Goal: Information Seeking & Learning: Learn about a topic

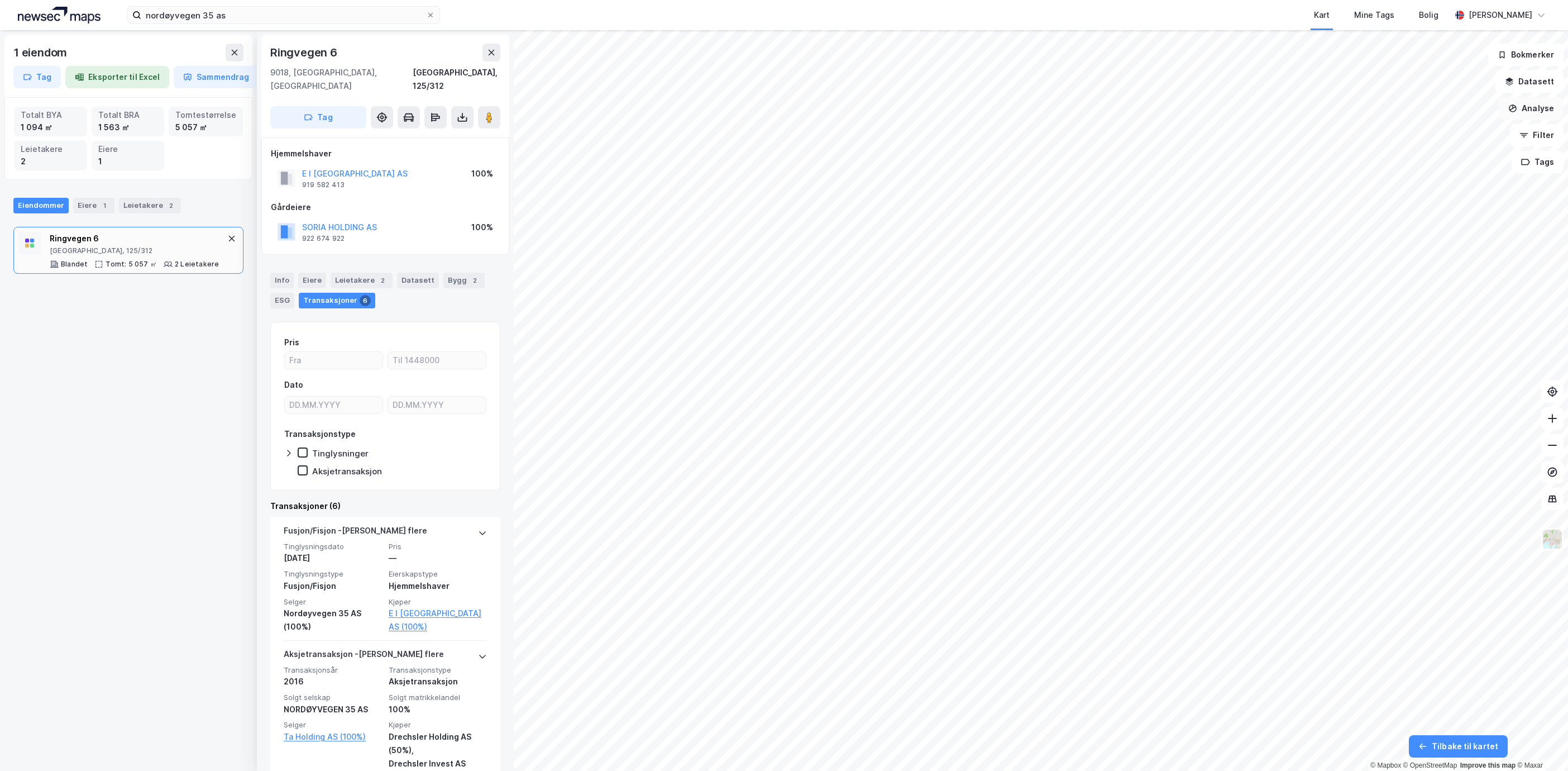
click at [1540, 108] on button "Analyse" at bounding box center [1531, 108] width 65 height 23
click at [1444, 129] on div "Tegn område" at bounding box center [1434, 132] width 97 height 10
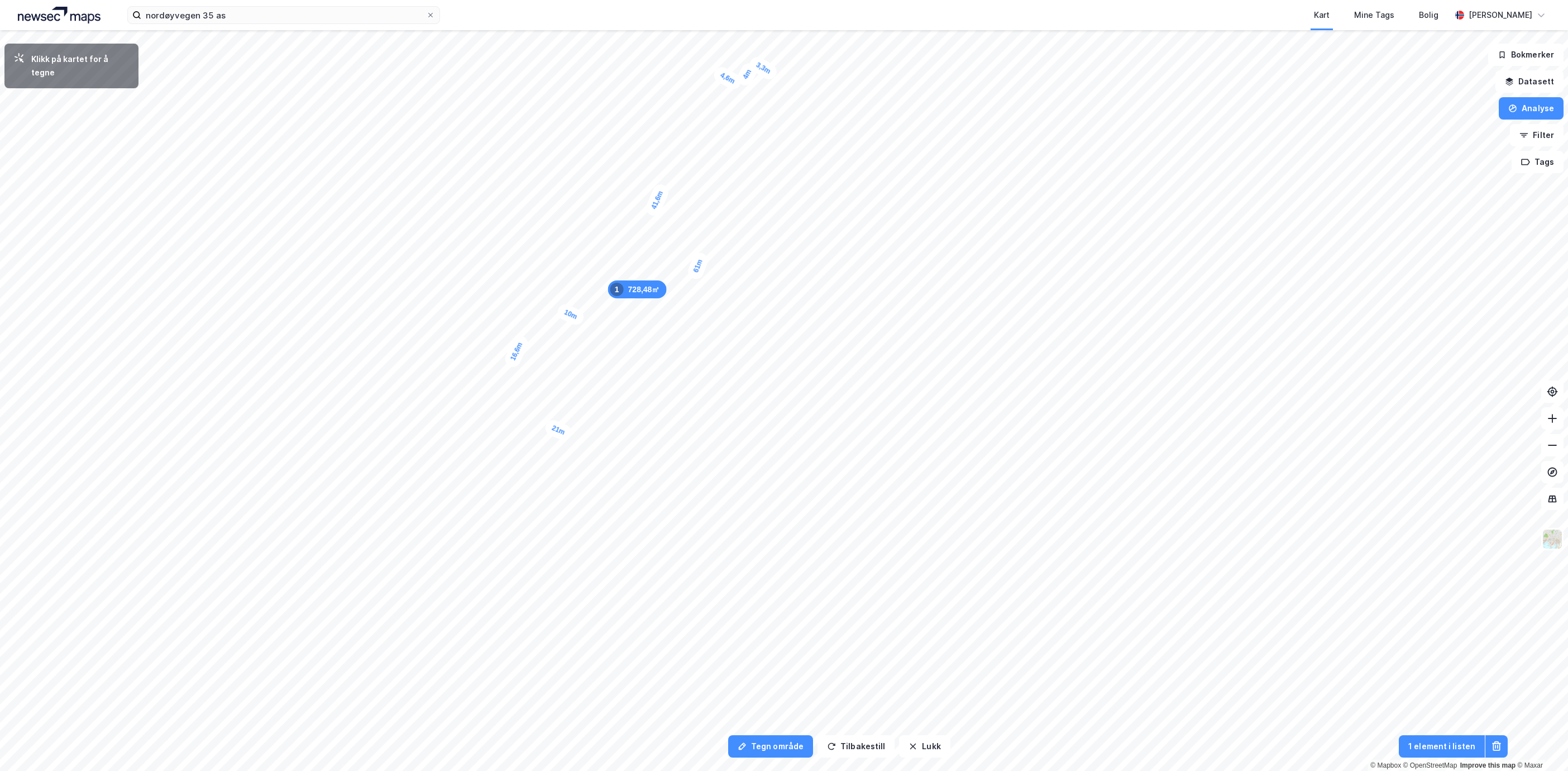
click at [774, 74] on div "3,3m" at bounding box center [763, 68] width 32 height 28
click at [765, 92] on div "3m" at bounding box center [769, 83] width 25 height 28
click at [783, 104] on div "3,1m" at bounding box center [773, 97] width 32 height 28
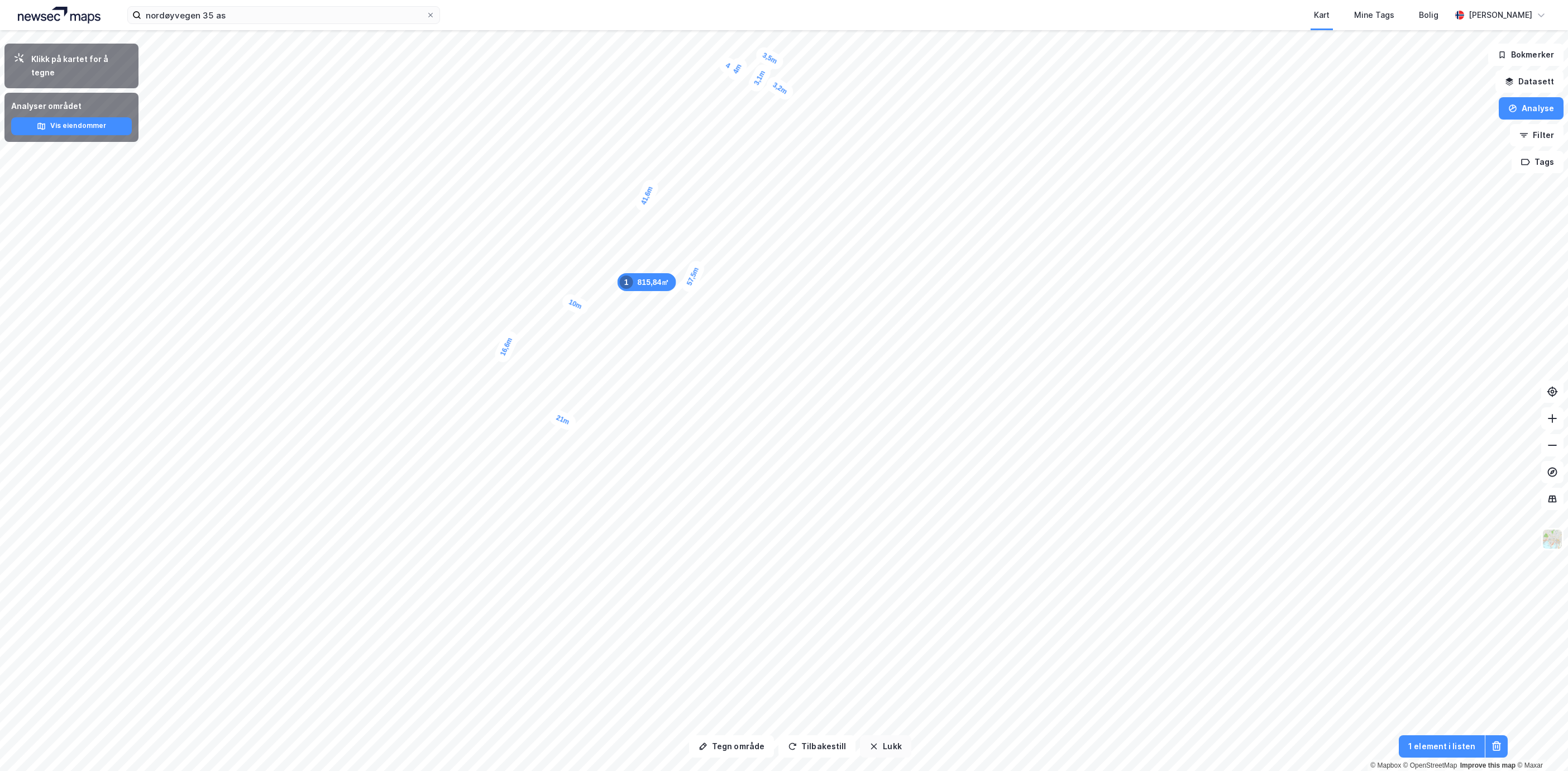
click at [883, 741] on button "Lukk" at bounding box center [885, 746] width 51 height 23
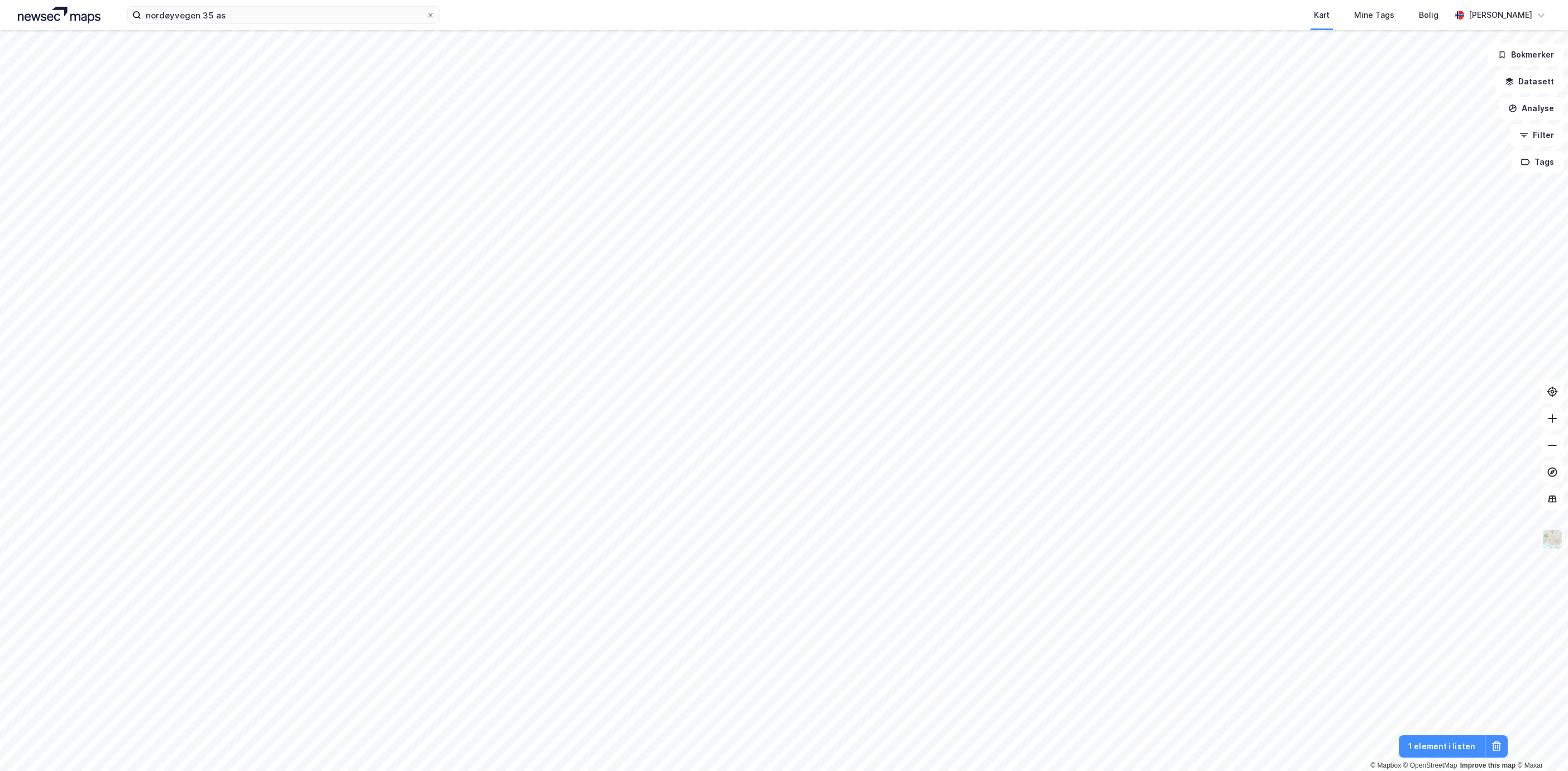
click at [1559, 538] on img at bounding box center [1552, 539] width 21 height 21
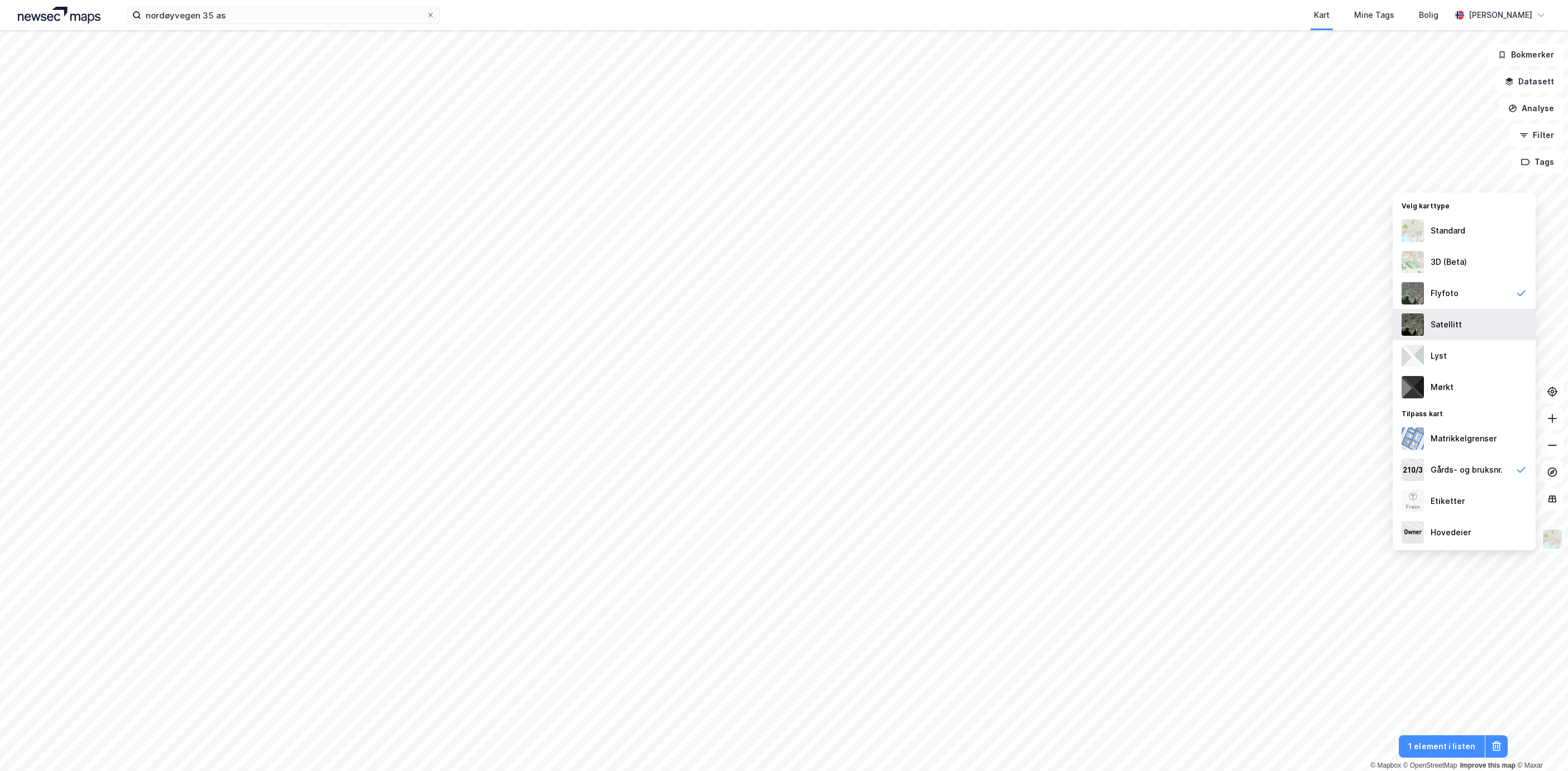
click at [1489, 322] on div "Satellitt" at bounding box center [1464, 324] width 143 height 31
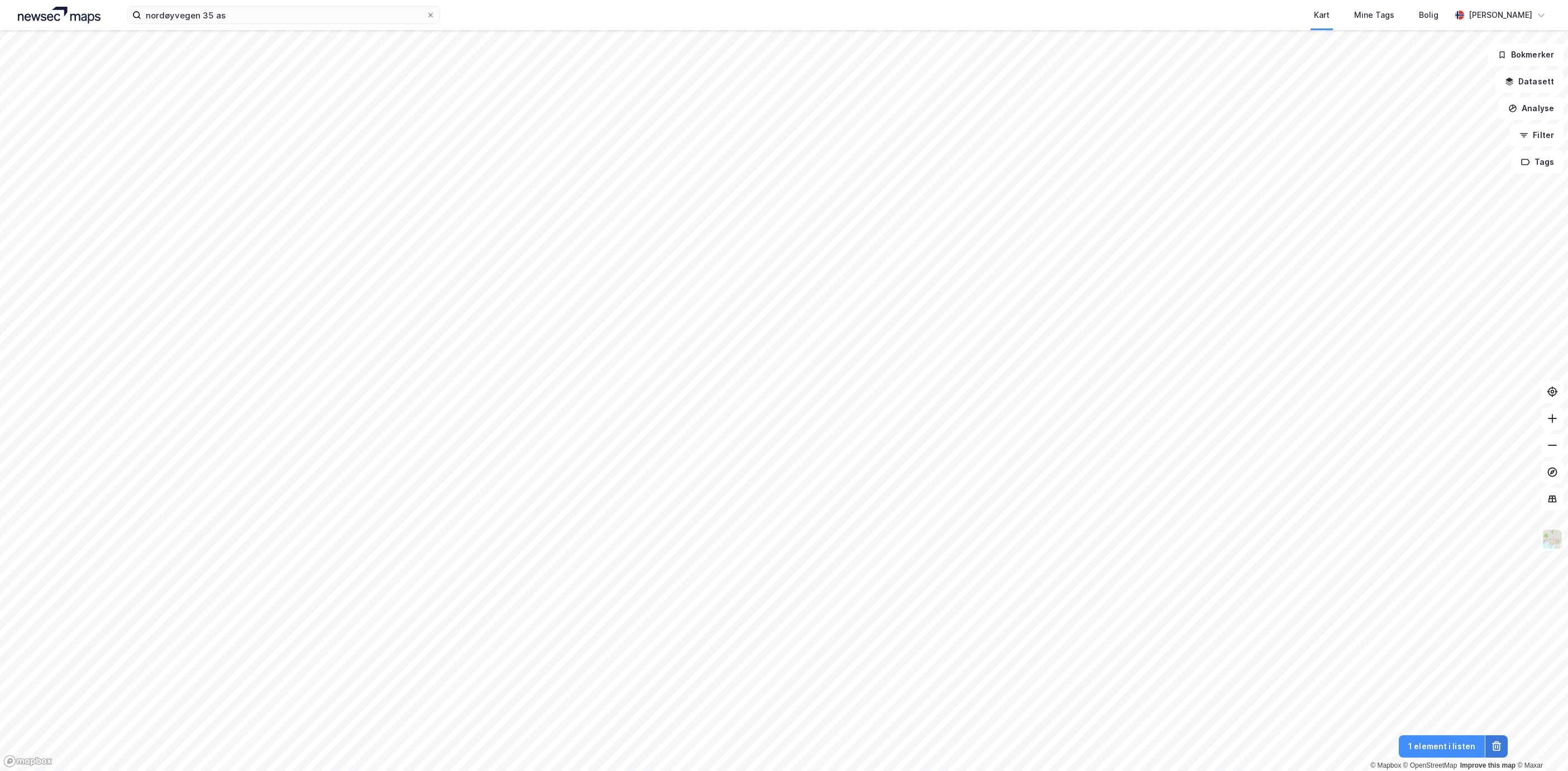
click at [1493, 745] on icon at bounding box center [1496, 746] width 11 height 11
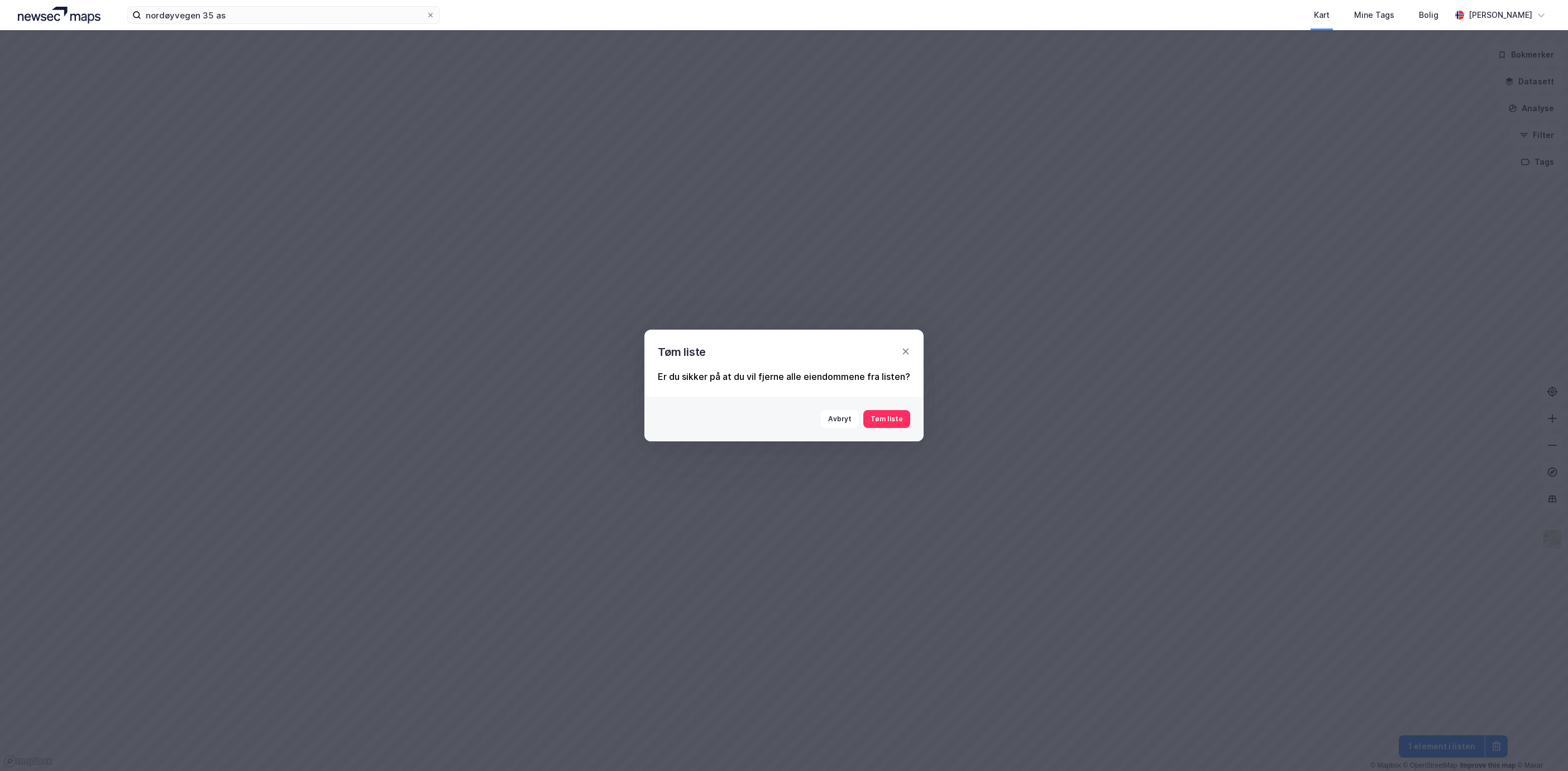
click at [889, 409] on div "Avbryt [PERSON_NAME] liste" at bounding box center [784, 418] width 279 height 44
click at [890, 413] on button "Tøm liste" at bounding box center [886, 418] width 47 height 18
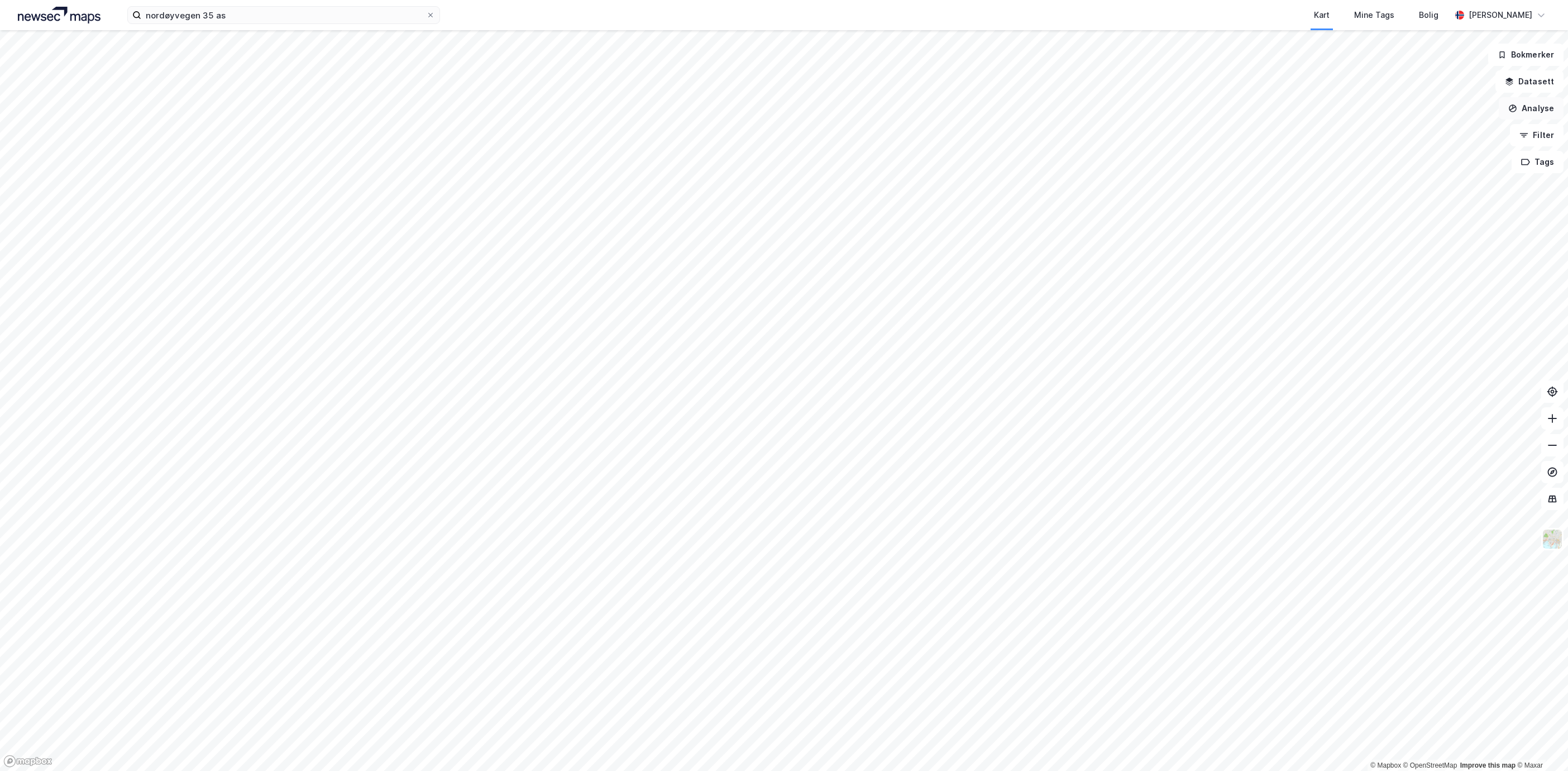
click at [1531, 108] on button "Analyse" at bounding box center [1531, 108] width 65 height 23
click at [1441, 136] on div "Tegn område" at bounding box center [1434, 132] width 97 height 10
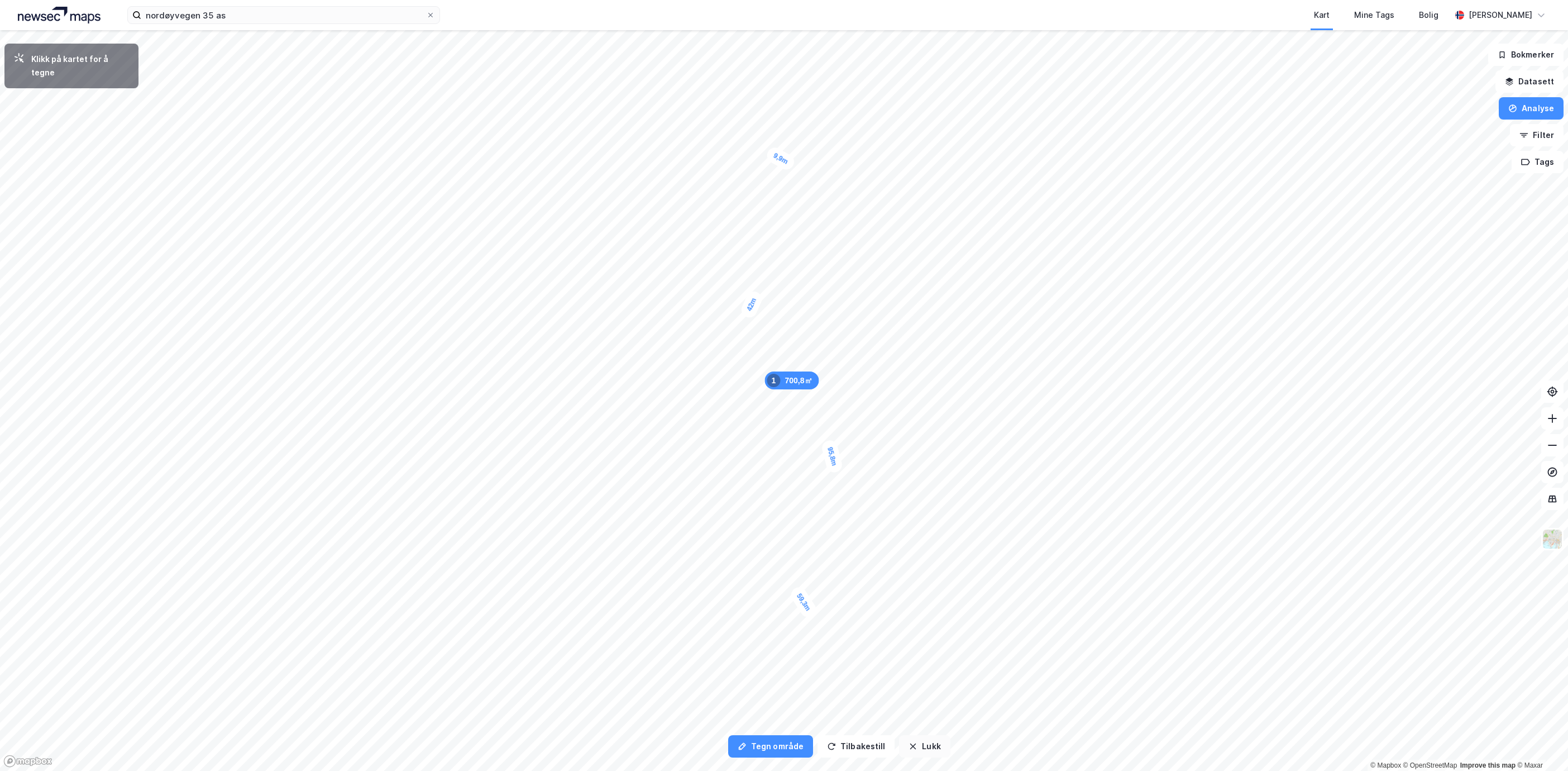
click at [923, 744] on button "Lukk" at bounding box center [924, 746] width 51 height 23
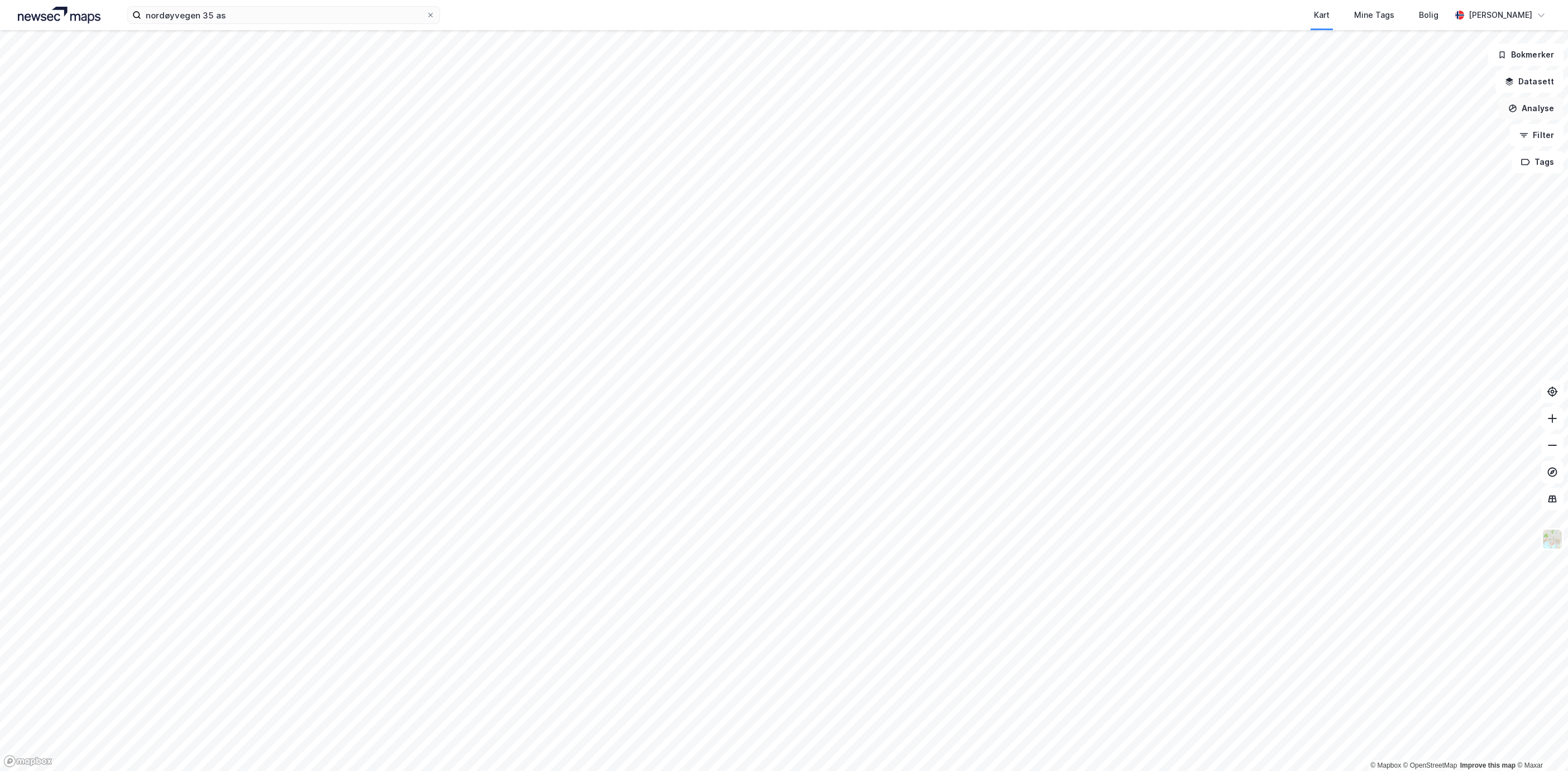
click at [1544, 118] on button "Analyse" at bounding box center [1531, 108] width 65 height 23
click at [1429, 133] on div "Tegn område" at bounding box center [1434, 132] width 97 height 10
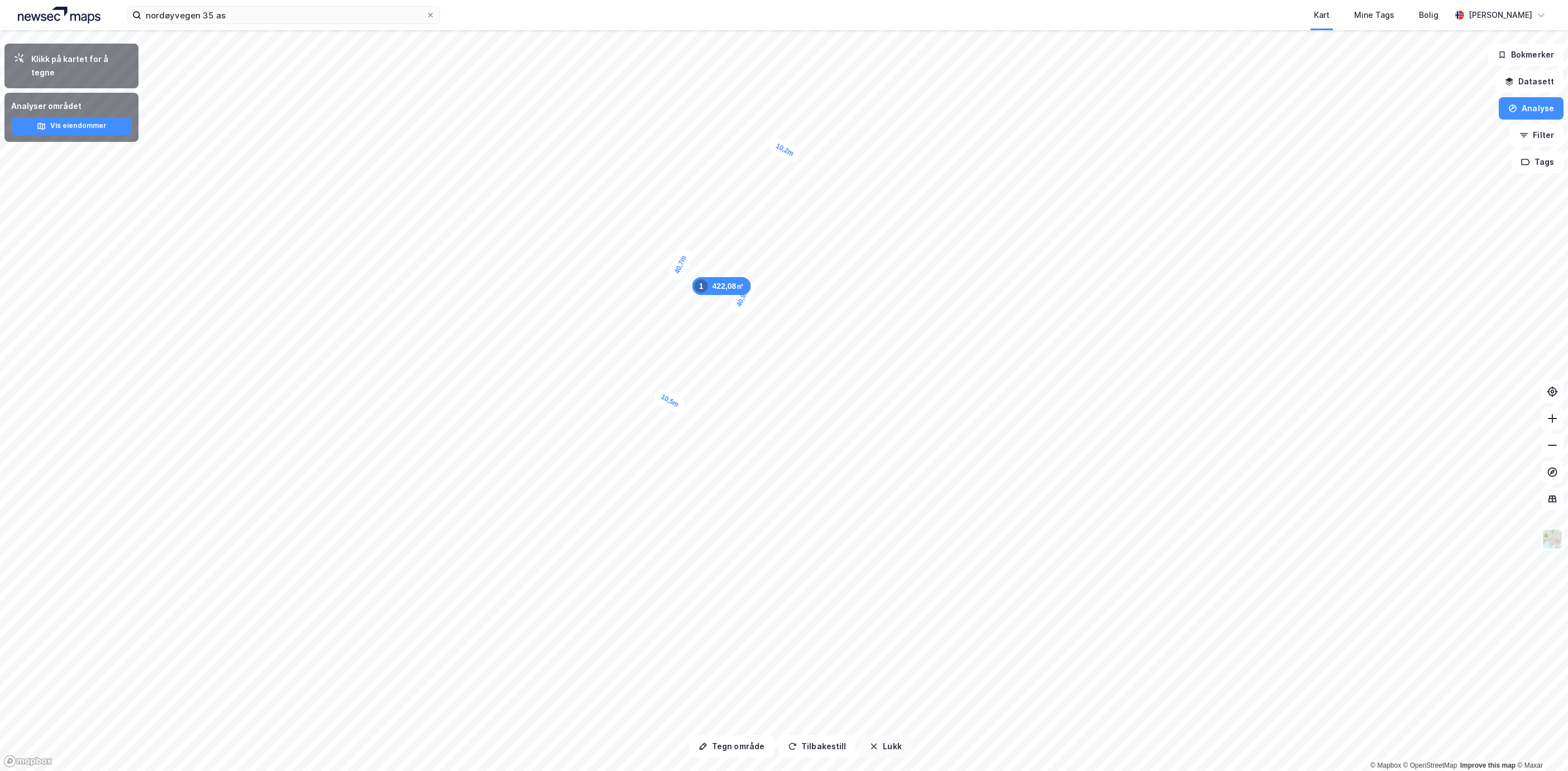
click at [900, 753] on button "Lukk" at bounding box center [885, 746] width 51 height 23
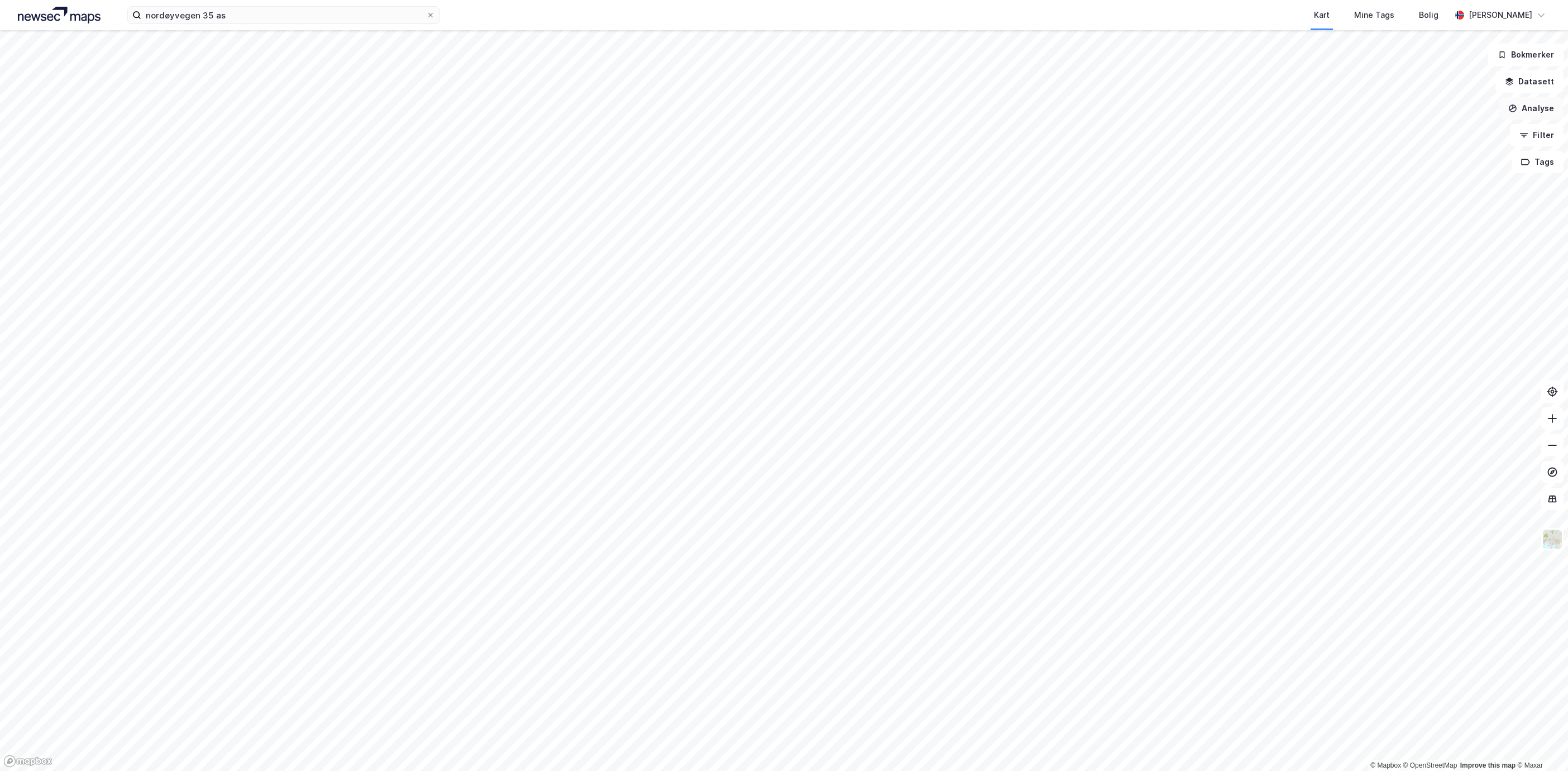
click at [1538, 105] on button "Analyse" at bounding box center [1531, 108] width 65 height 23
click at [1417, 129] on div "Tegn område" at bounding box center [1434, 132] width 97 height 10
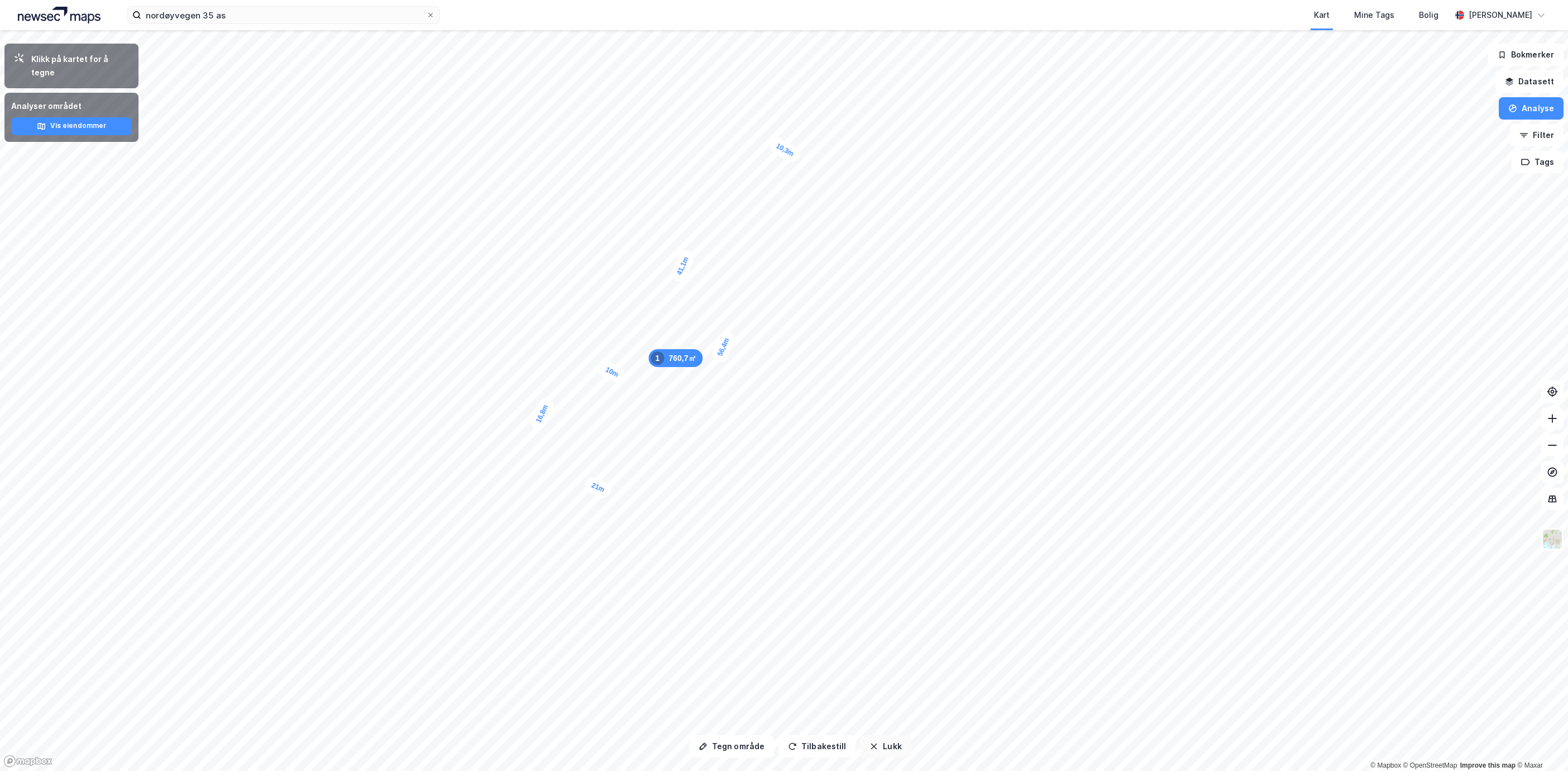
click at [890, 748] on button "Lukk" at bounding box center [885, 746] width 51 height 23
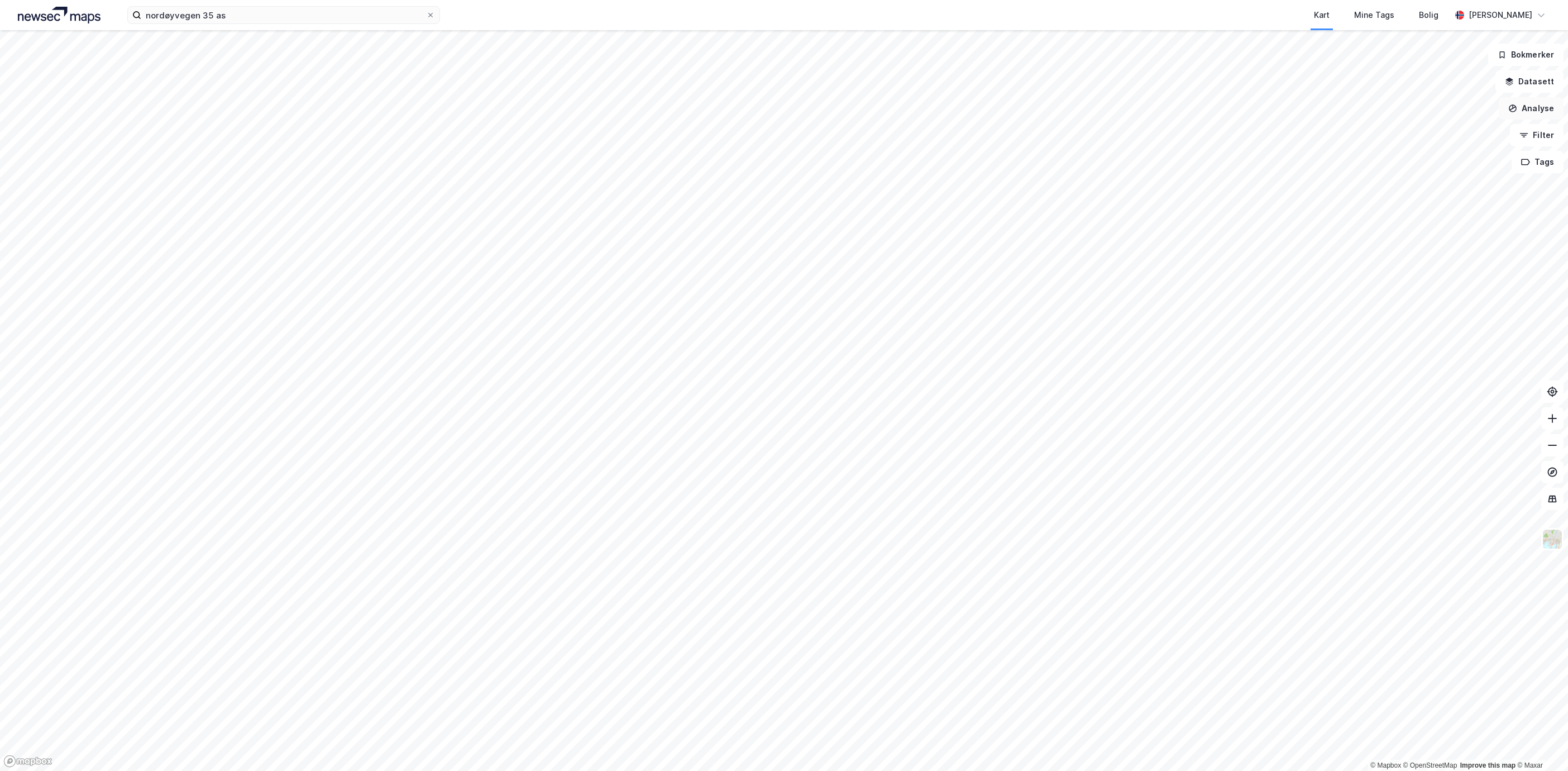
click at [1533, 114] on button "Analyse" at bounding box center [1531, 108] width 65 height 23
click at [1449, 132] on div "Tegn område" at bounding box center [1434, 132] width 97 height 10
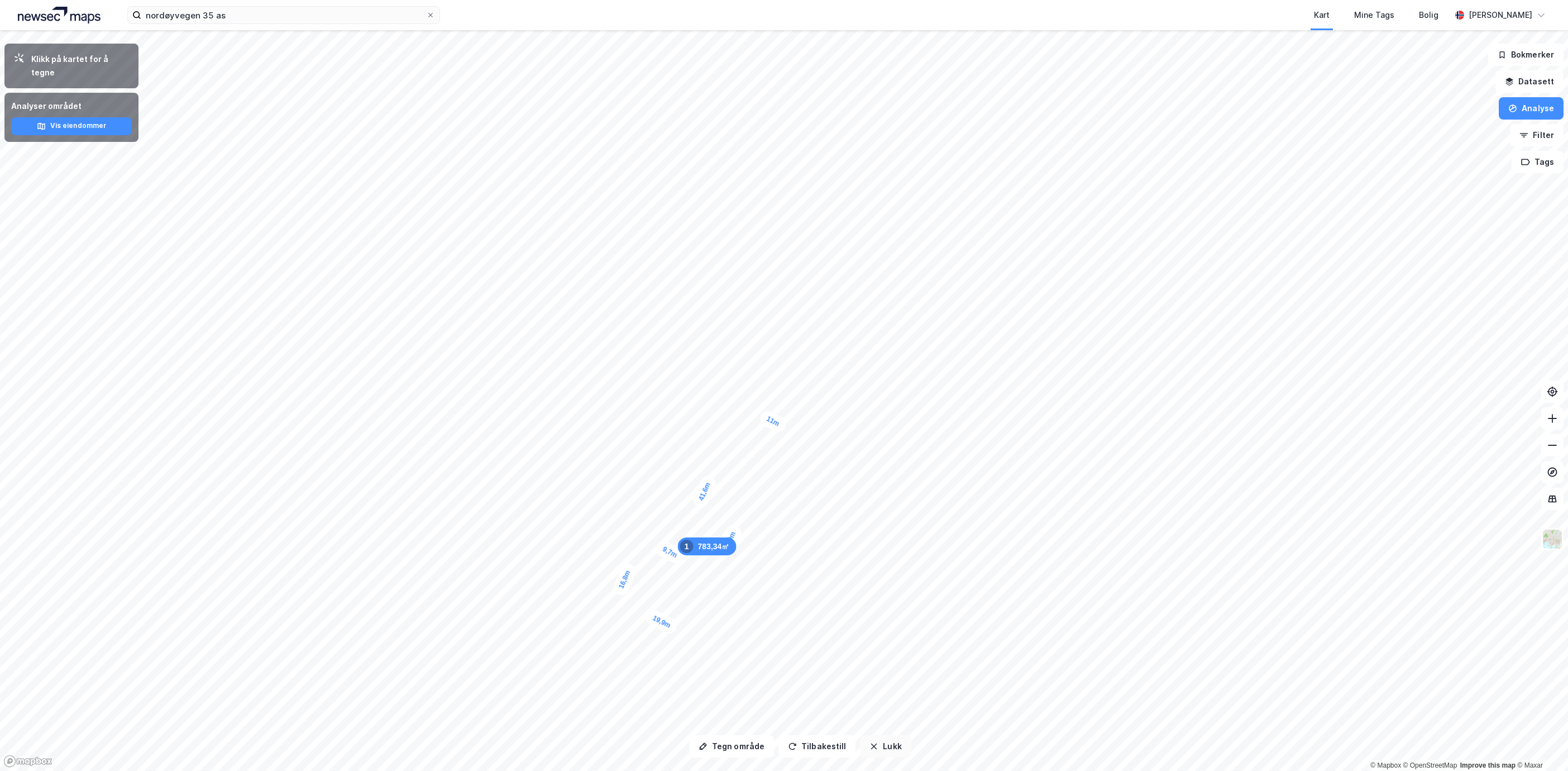
click at [831, 628] on div "Tegn område Tilbakestill Lukk Klikk på kartet for å tegne Analyser området Vis …" at bounding box center [784, 401] width 1568 height 741
click at [1553, 533] on img at bounding box center [1552, 539] width 21 height 21
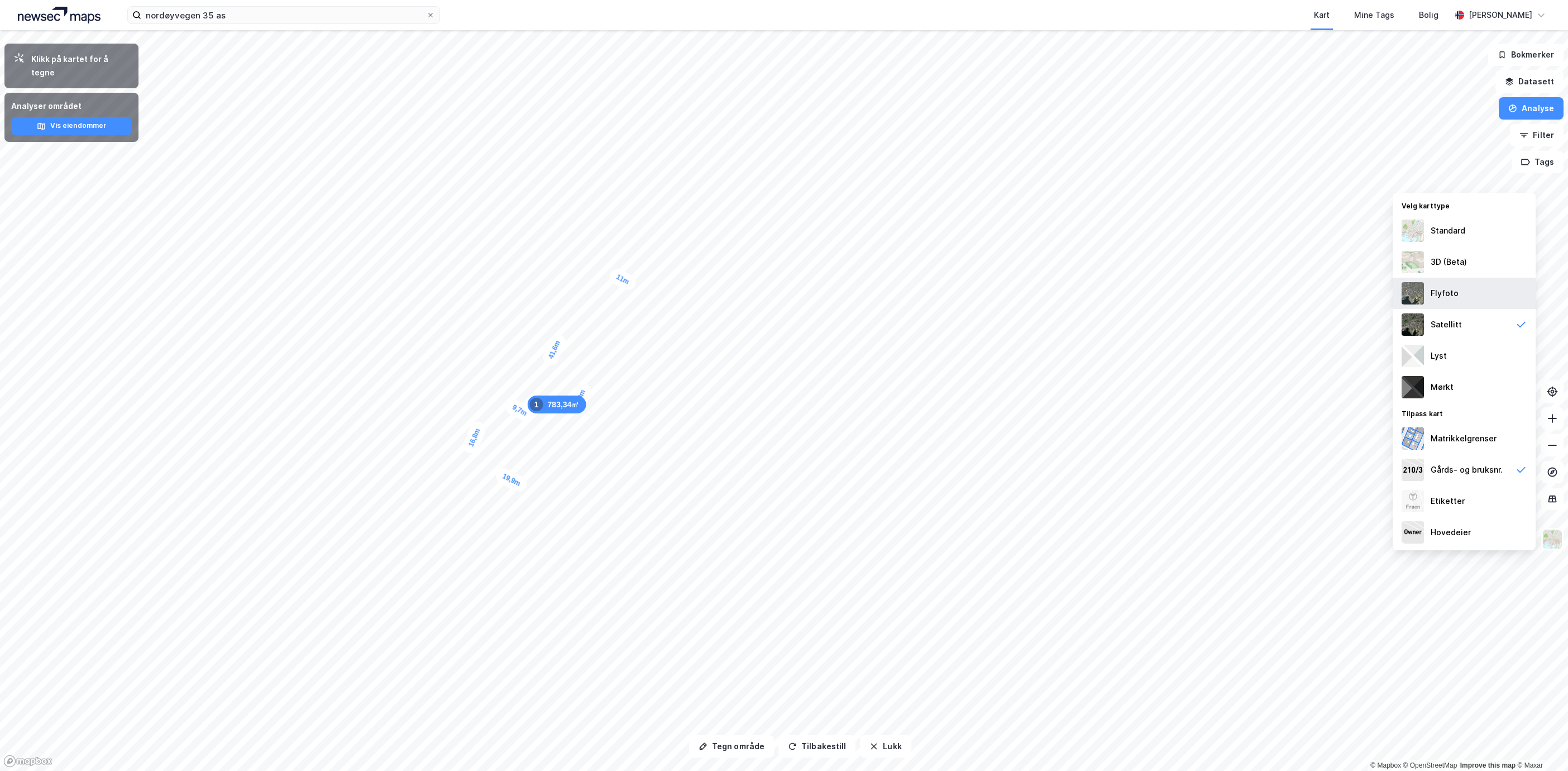
click at [1506, 297] on div "Flyfoto" at bounding box center [1464, 293] width 143 height 31
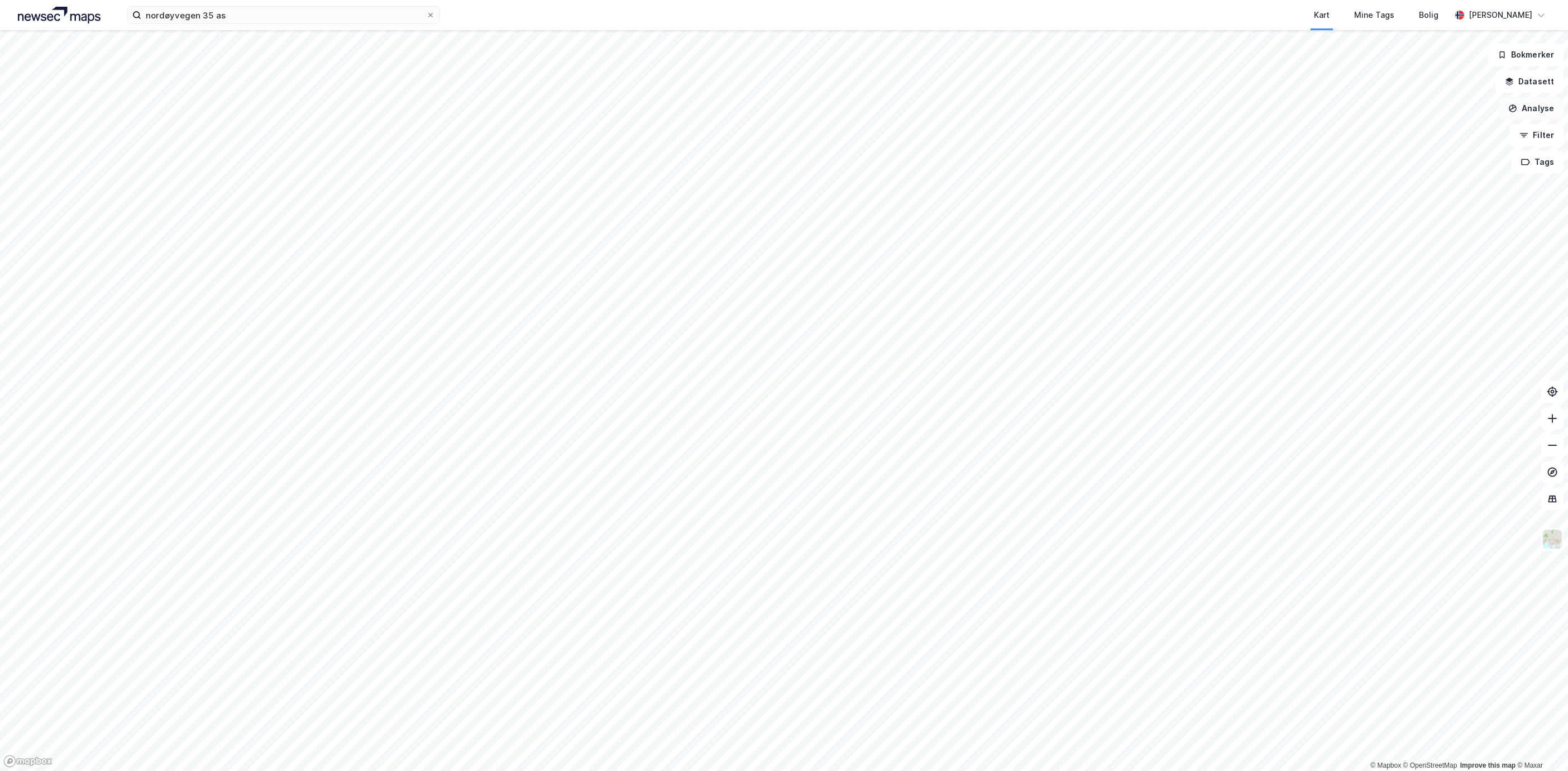
click at [1547, 102] on button "Analyse" at bounding box center [1531, 108] width 65 height 23
click at [1461, 136] on div "Tegn område" at bounding box center [1427, 132] width 128 height 18
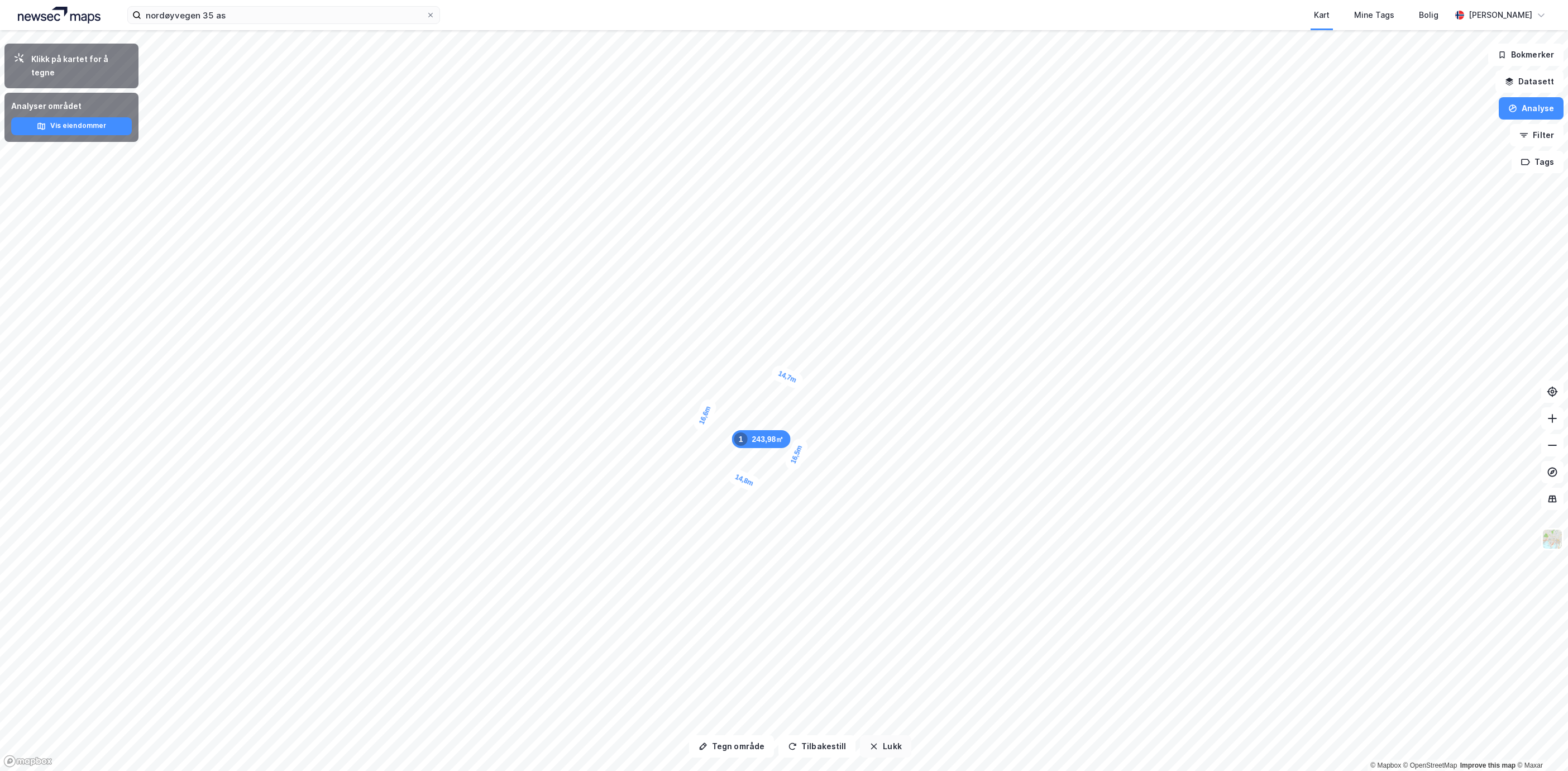
click at [882, 751] on button "Lukk" at bounding box center [885, 746] width 51 height 23
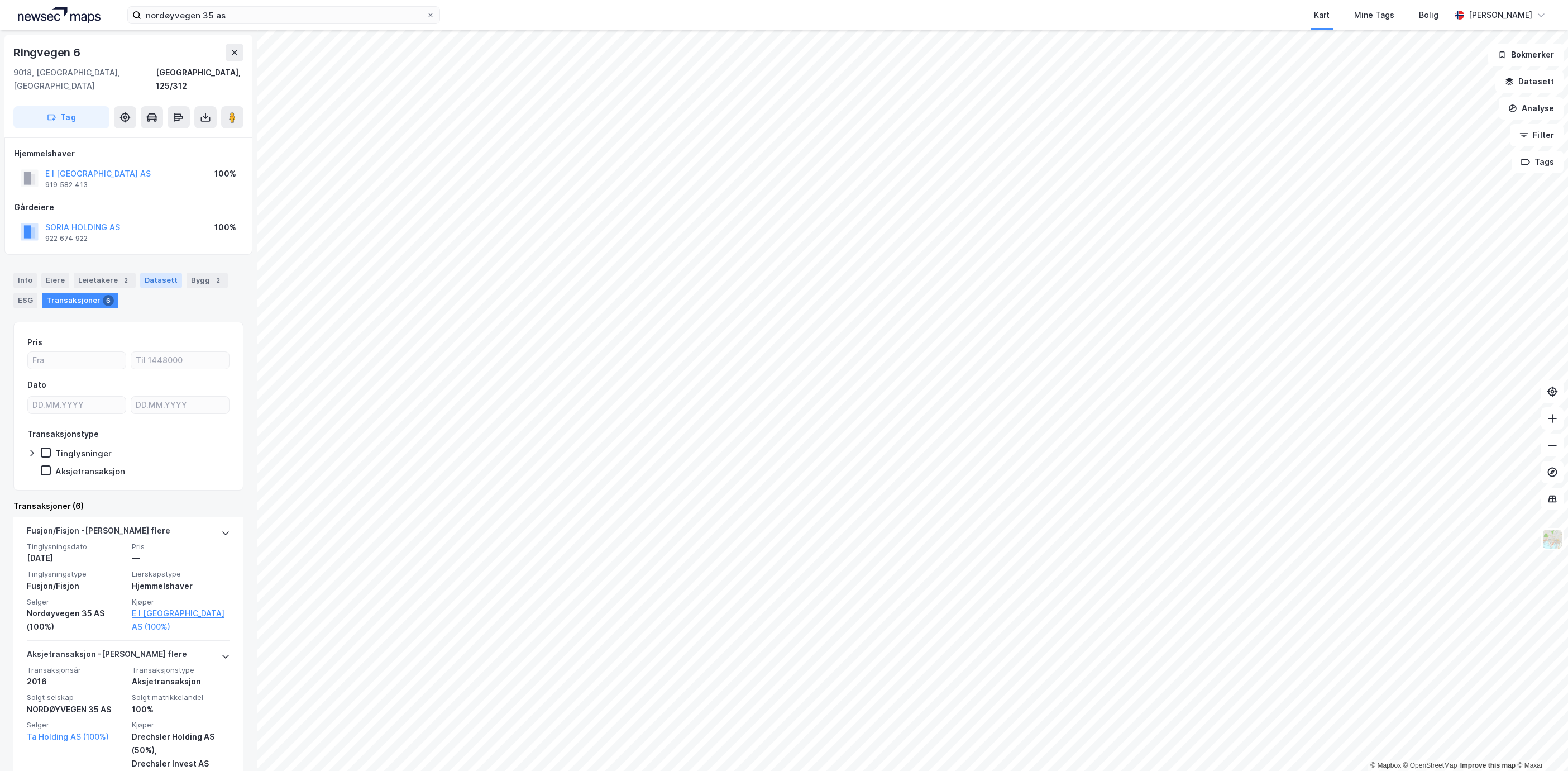
click at [142, 273] on div "Datasett" at bounding box center [161, 281] width 42 height 16
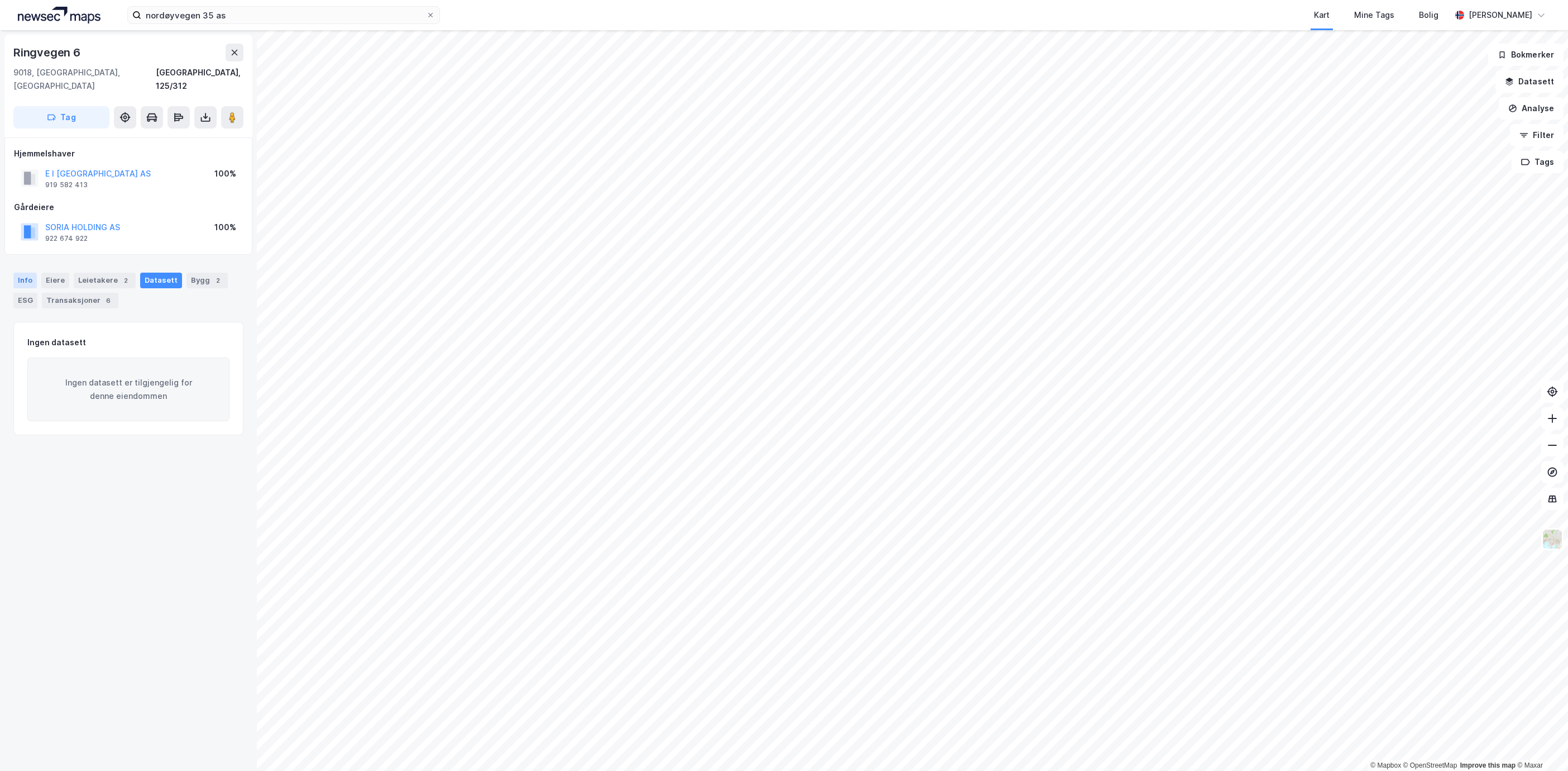
click at [27, 273] on div "Info" at bounding box center [25, 281] width 24 height 16
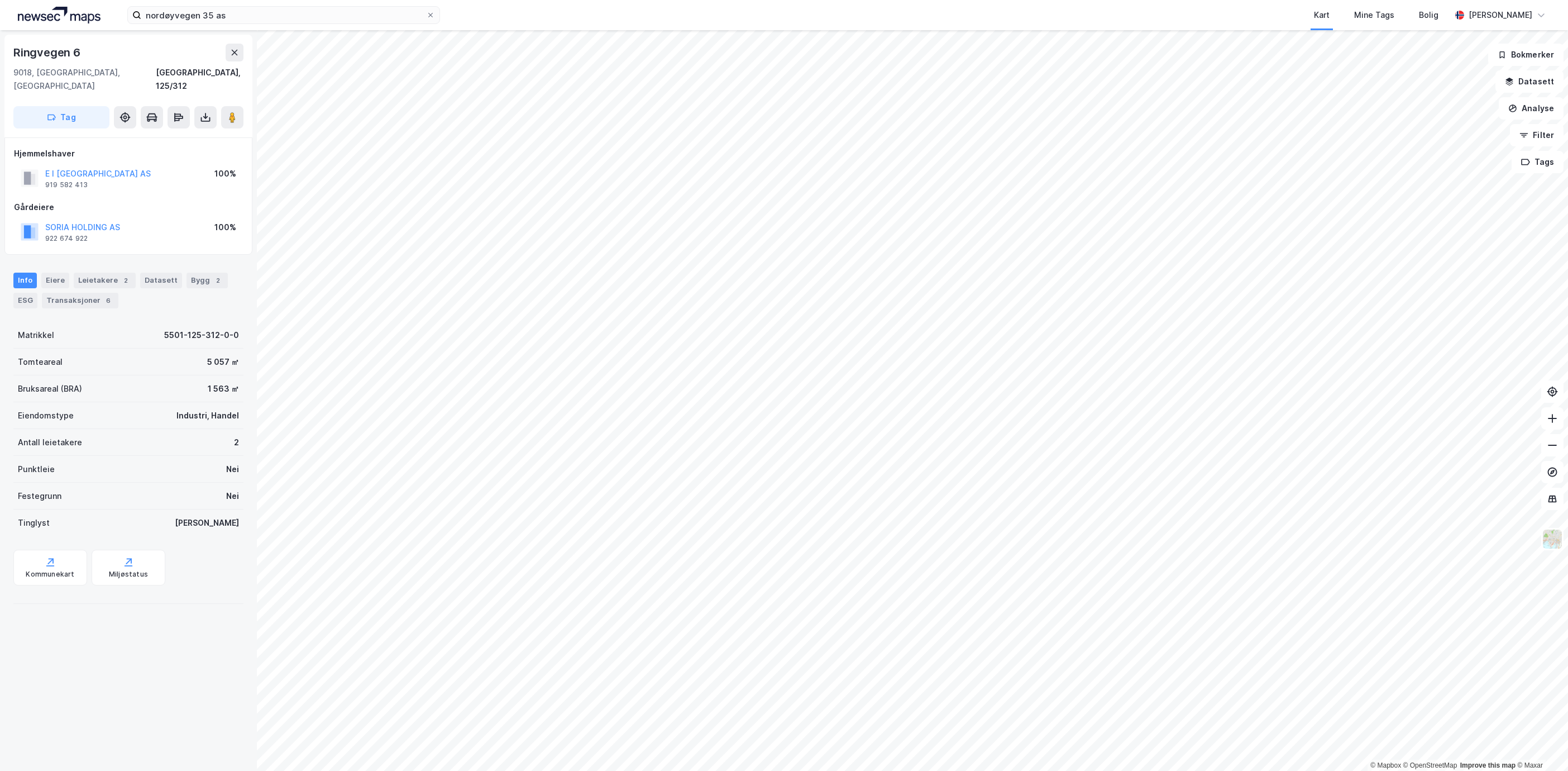
click at [268, 25] on div "nordøyvegen 35 as Kart Mine Tags [PERSON_NAME]" at bounding box center [784, 15] width 1568 height 30
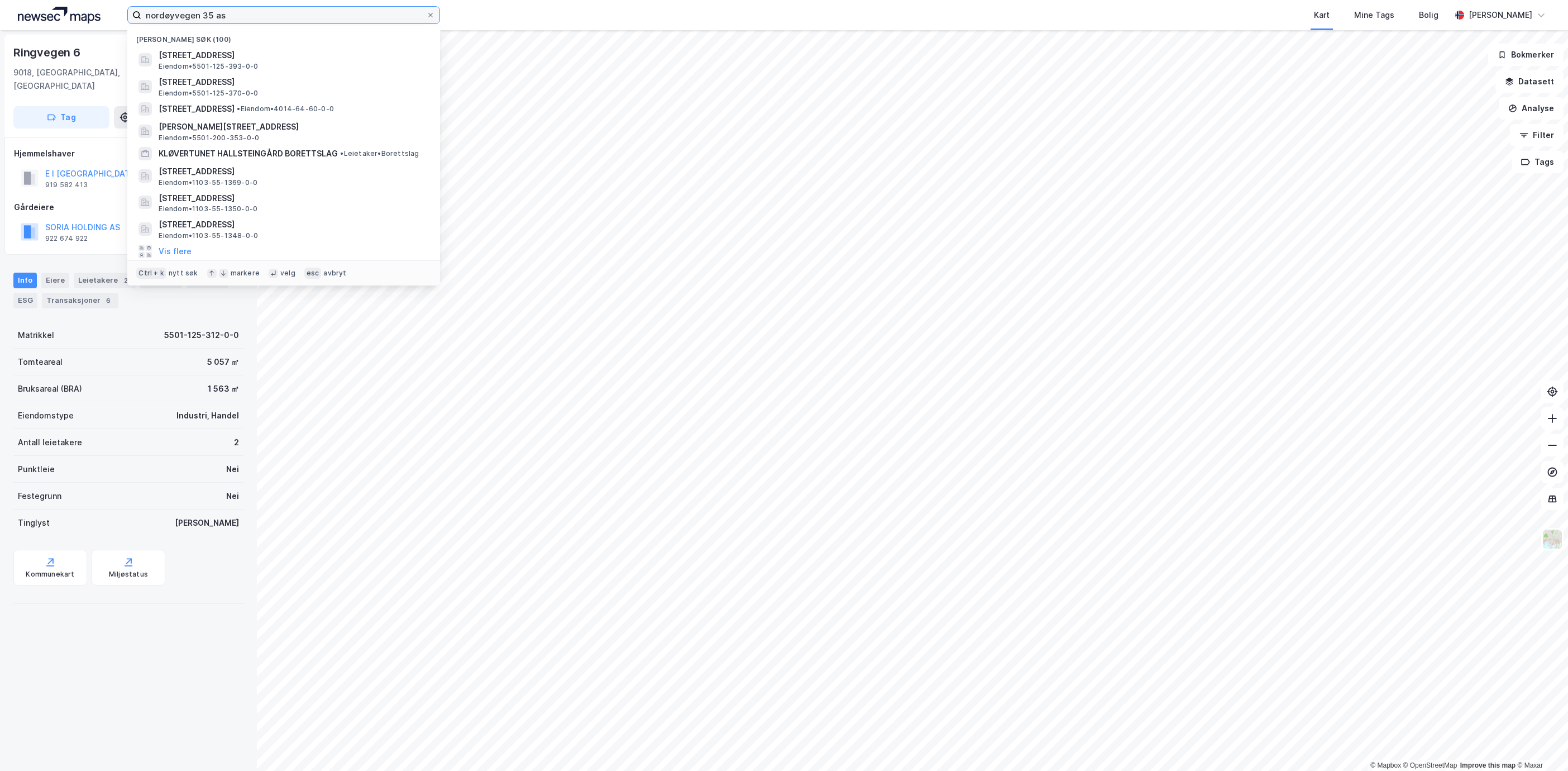
drag, startPoint x: 275, startPoint y: 10, endPoint x: -192, endPoint y: 27, distance: 467.3
click at [0, 27] on html "nordøyvegen 35 as Nylige søk (100) [STREET_ADDRESS] • 5501-125-393-0-0 [STREET_…" at bounding box center [784, 386] width 1568 height 771
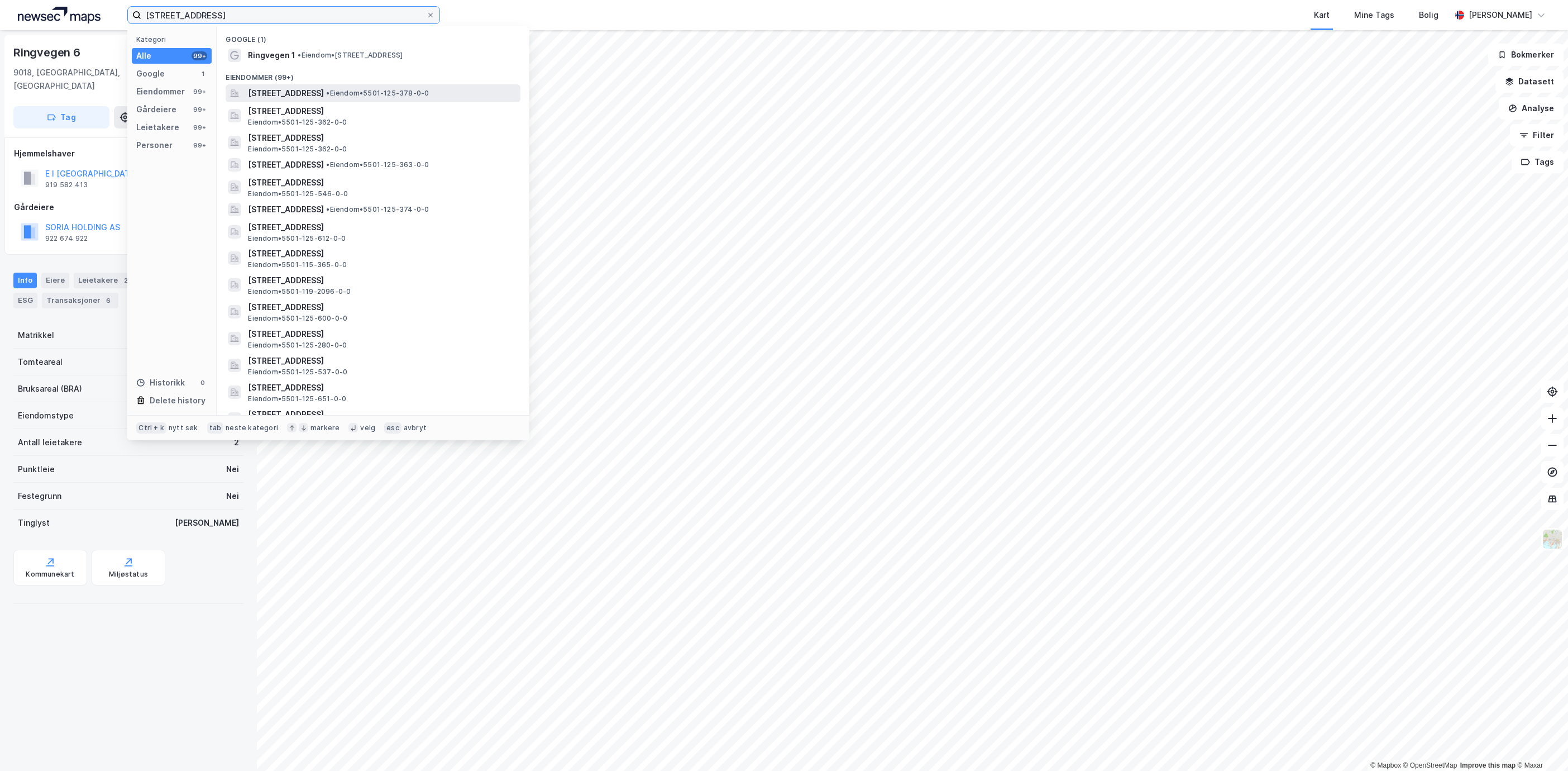
type input "[STREET_ADDRESS]"
click at [329, 89] on span "•" at bounding box center [328, 93] width 4 height 9
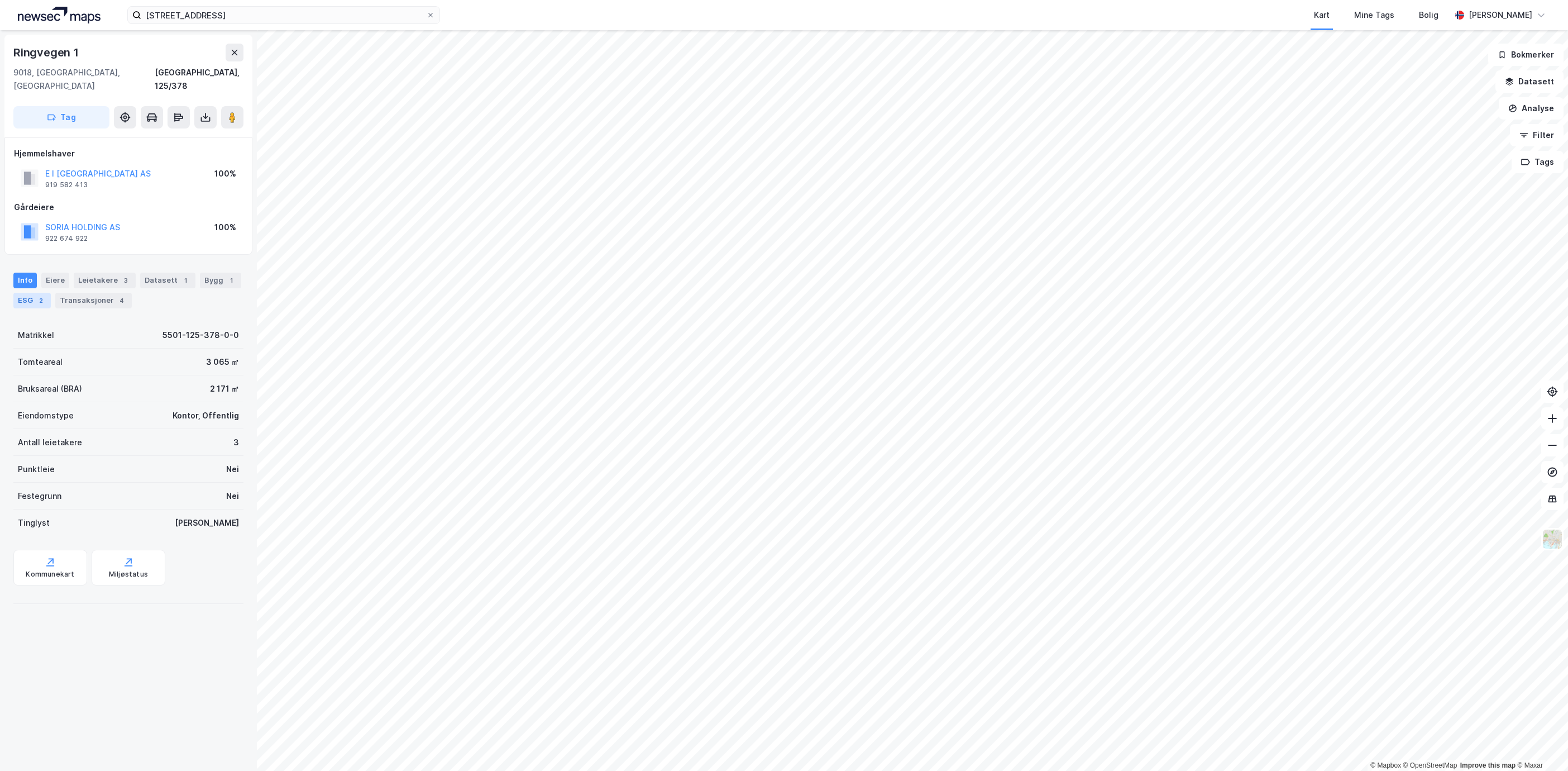
click at [46, 295] on div "2" at bounding box center [41, 300] width 11 height 11
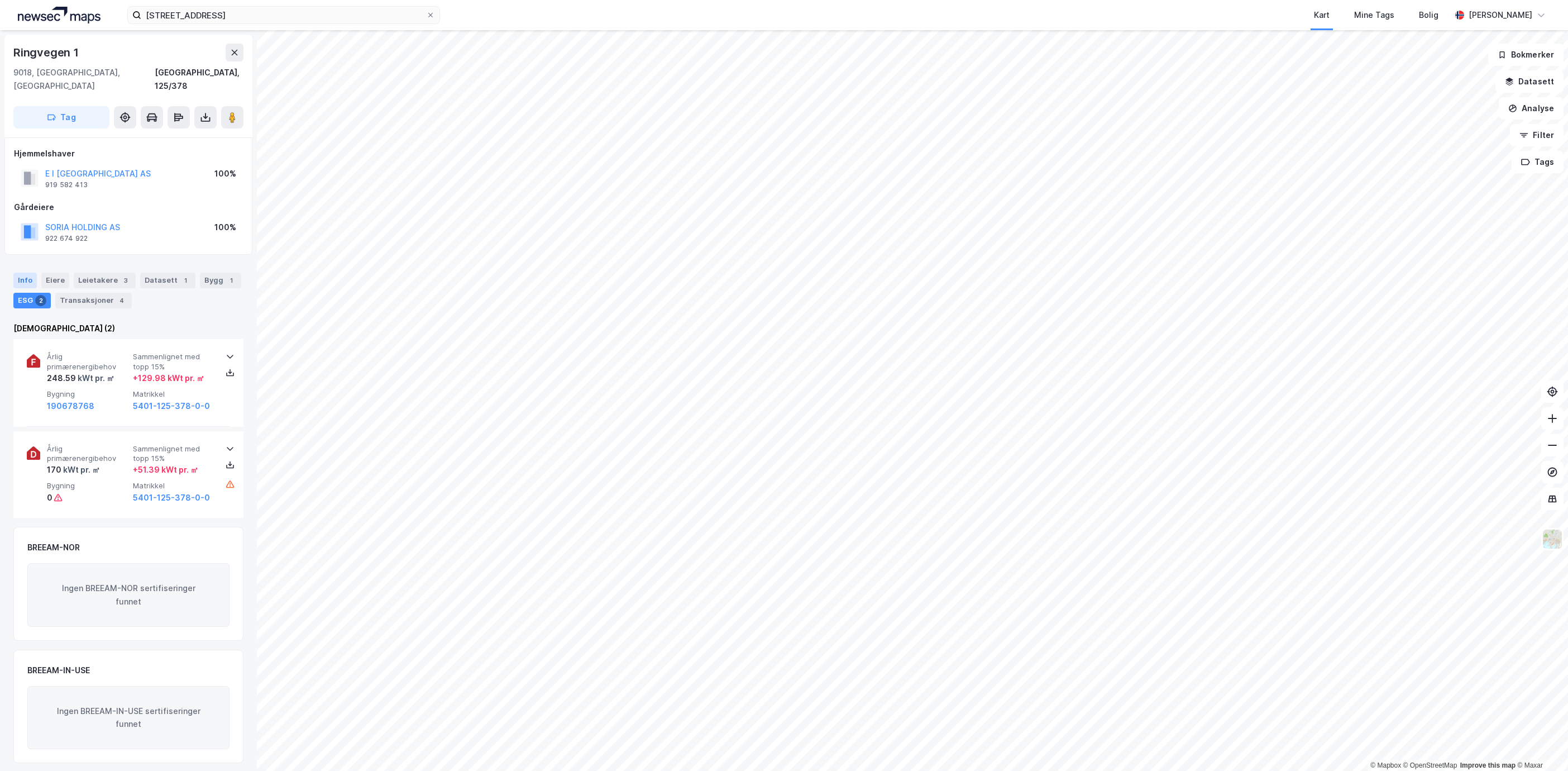
click at [15, 273] on div "Info" at bounding box center [25, 281] width 24 height 16
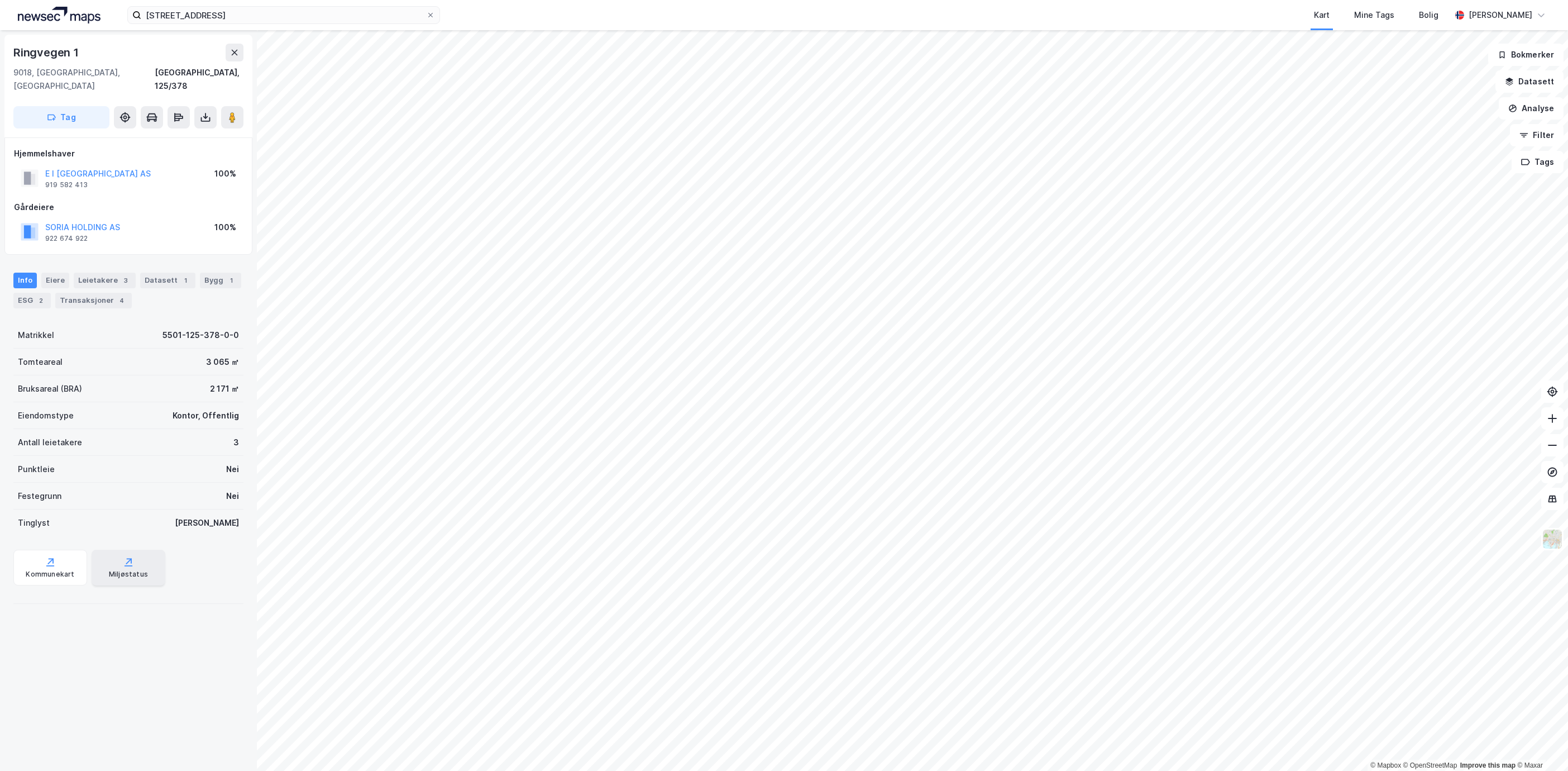
click at [118, 570] on div "Miljøstatus" at bounding box center [128, 574] width 39 height 9
click at [69, 570] on div "Kommunekart" at bounding box center [50, 574] width 49 height 9
click at [145, 273] on div "Datasett 1" at bounding box center [167, 281] width 55 height 16
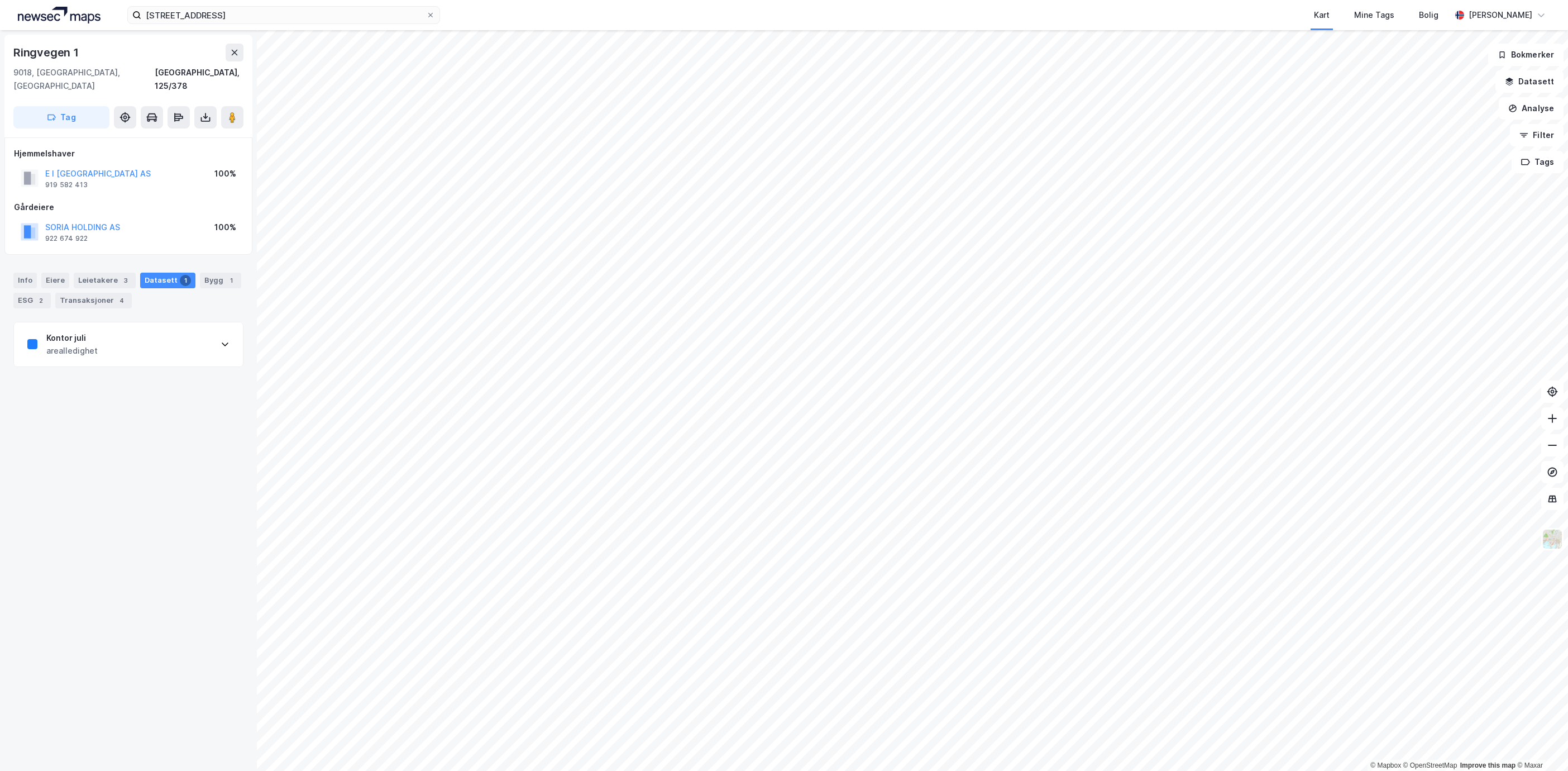
click at [128, 326] on div "Kontor juli arealledighet" at bounding box center [128, 344] width 229 height 44
click at [46, 331] on div "Kontor juli" at bounding box center [72, 338] width 51 height 13
click at [220, 340] on icon at bounding box center [225, 344] width 9 height 9
click at [111, 549] on div "[URL][DOMAIN_NAME][PERSON_NAME]" at bounding box center [93, 554] width 132 height 10
click at [29, 273] on div "Info" at bounding box center [25, 281] width 24 height 16
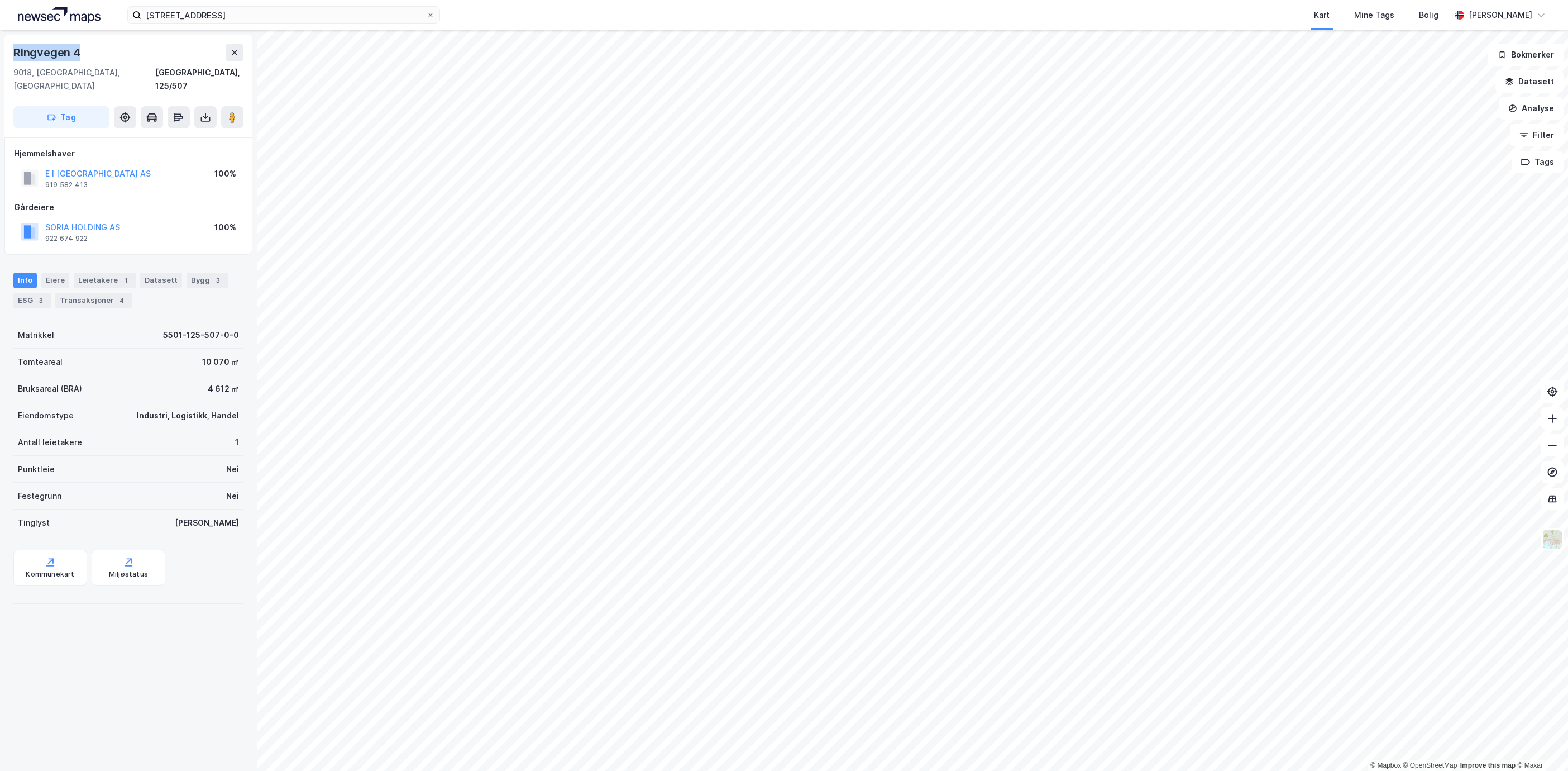
drag, startPoint x: 84, startPoint y: 54, endPoint x: 7, endPoint y: 46, distance: 77.4
click at [7, 46] on div "[STREET_ADDRESS] Tag" at bounding box center [128, 86] width 248 height 103
copy div "Ringvegen 4"
click at [1526, 112] on button "Analyse" at bounding box center [1531, 108] width 65 height 23
click at [1473, 133] on div "Tegn område" at bounding box center [1434, 132] width 97 height 10
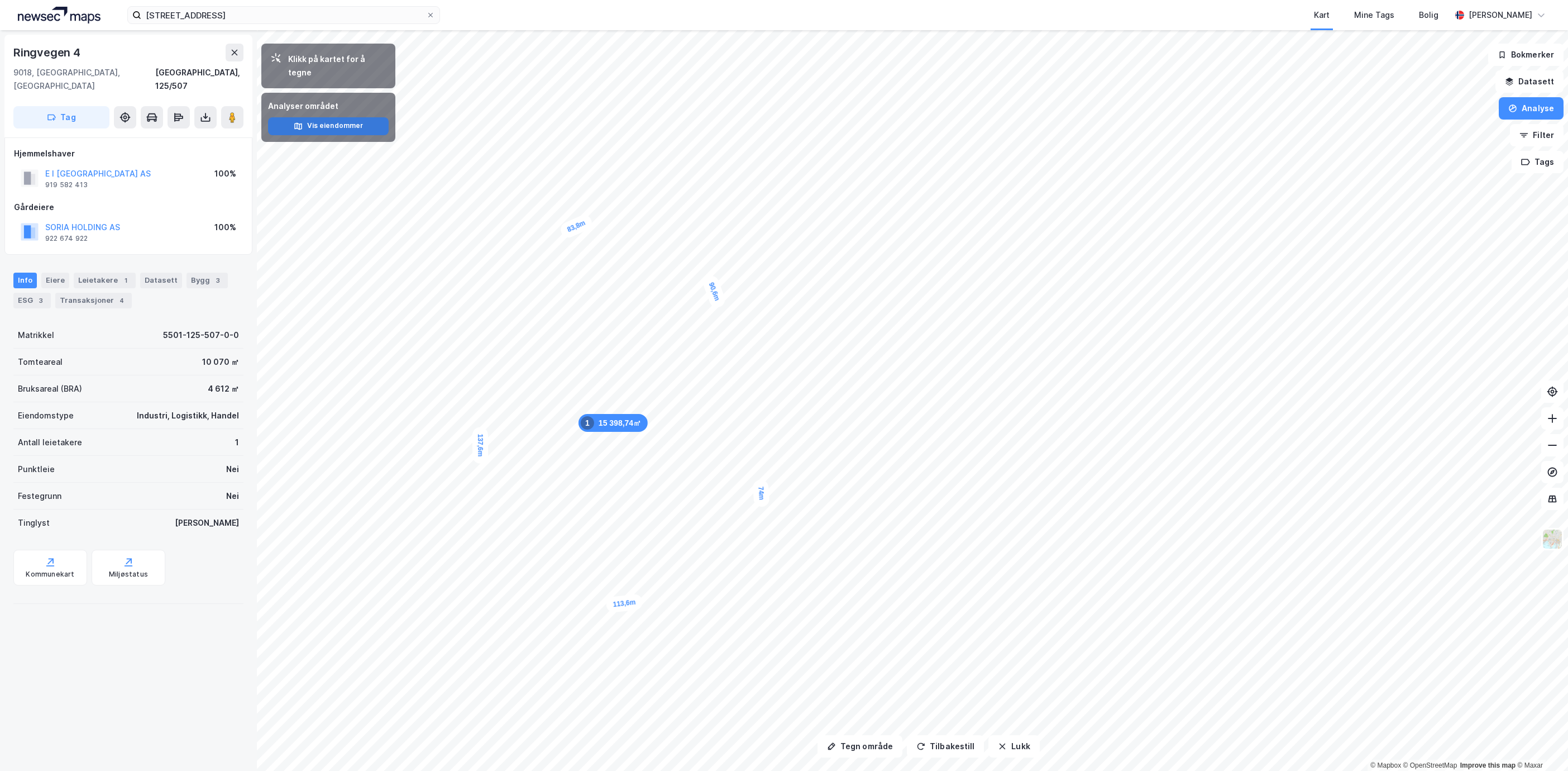
click at [362, 118] on button "Vis eiendommer" at bounding box center [328, 126] width 121 height 18
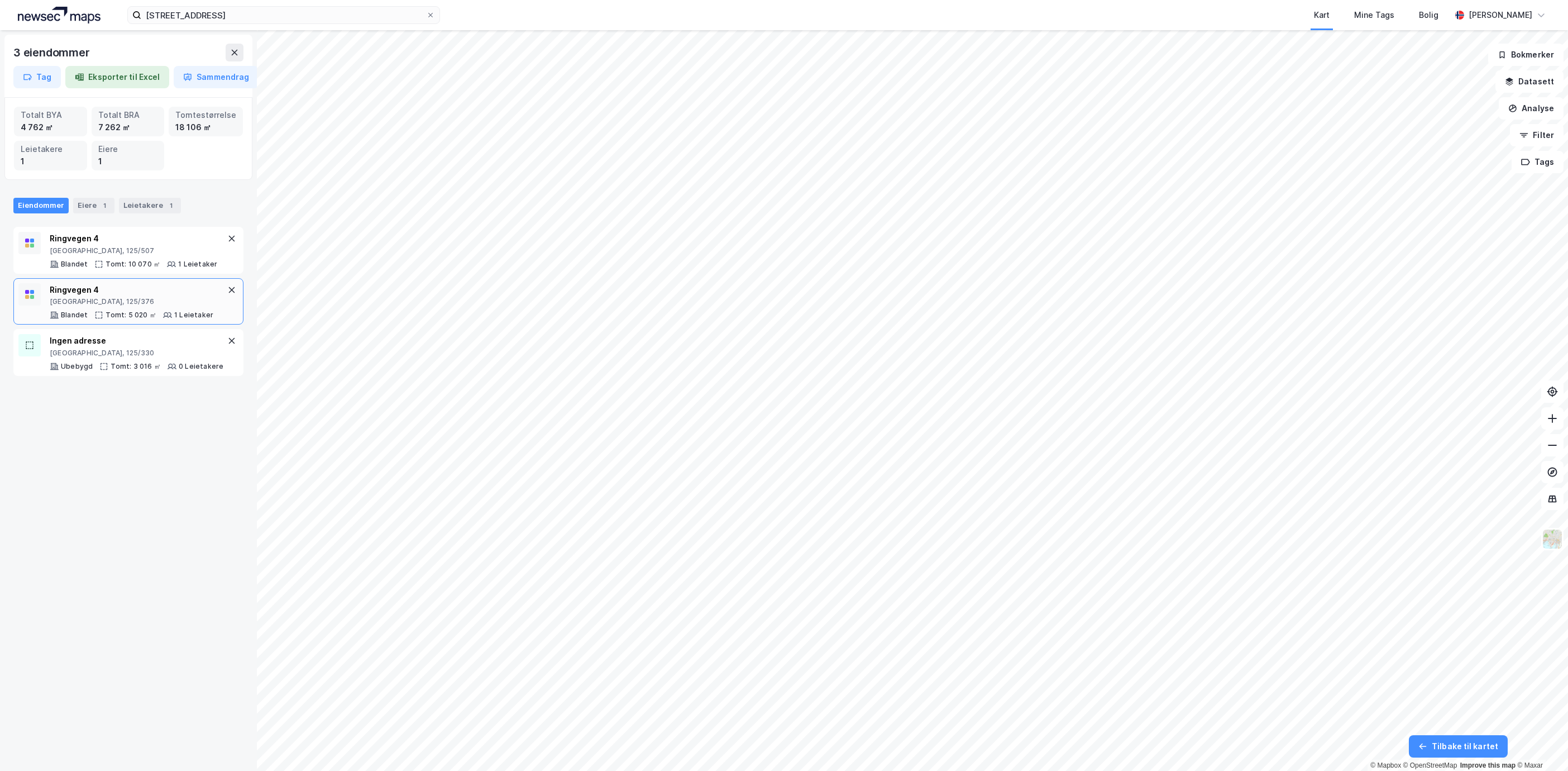
click at [114, 308] on div "Ringvegen 4 [GEOGRAPHIC_DATA], 125/376 Blandet Tomt: 5 020 ㎡ 1 Leietaker" at bounding box center [131, 301] width 164 height 37
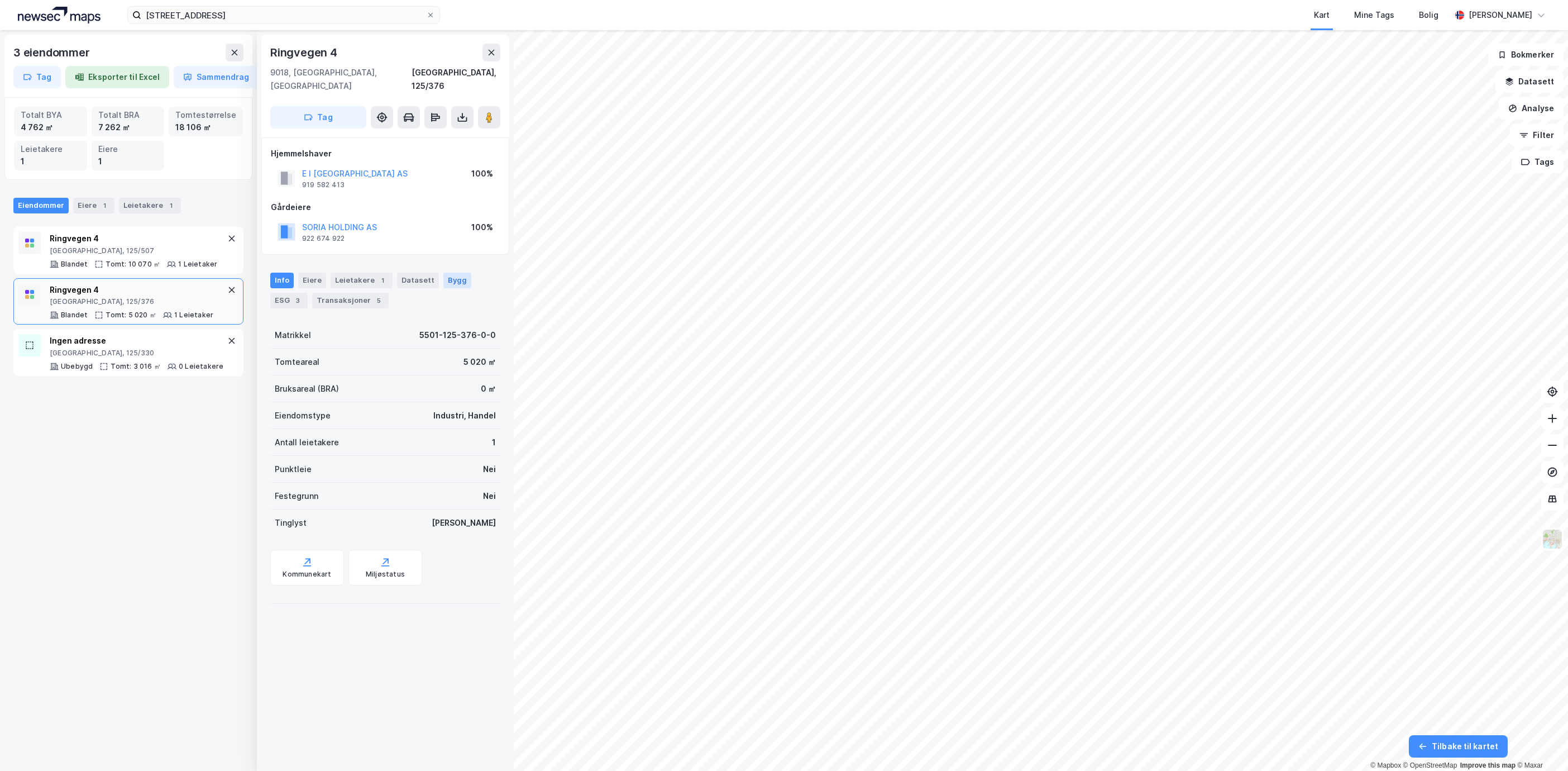
click at [455, 273] on div "Bygg" at bounding box center [457, 281] width 28 height 16
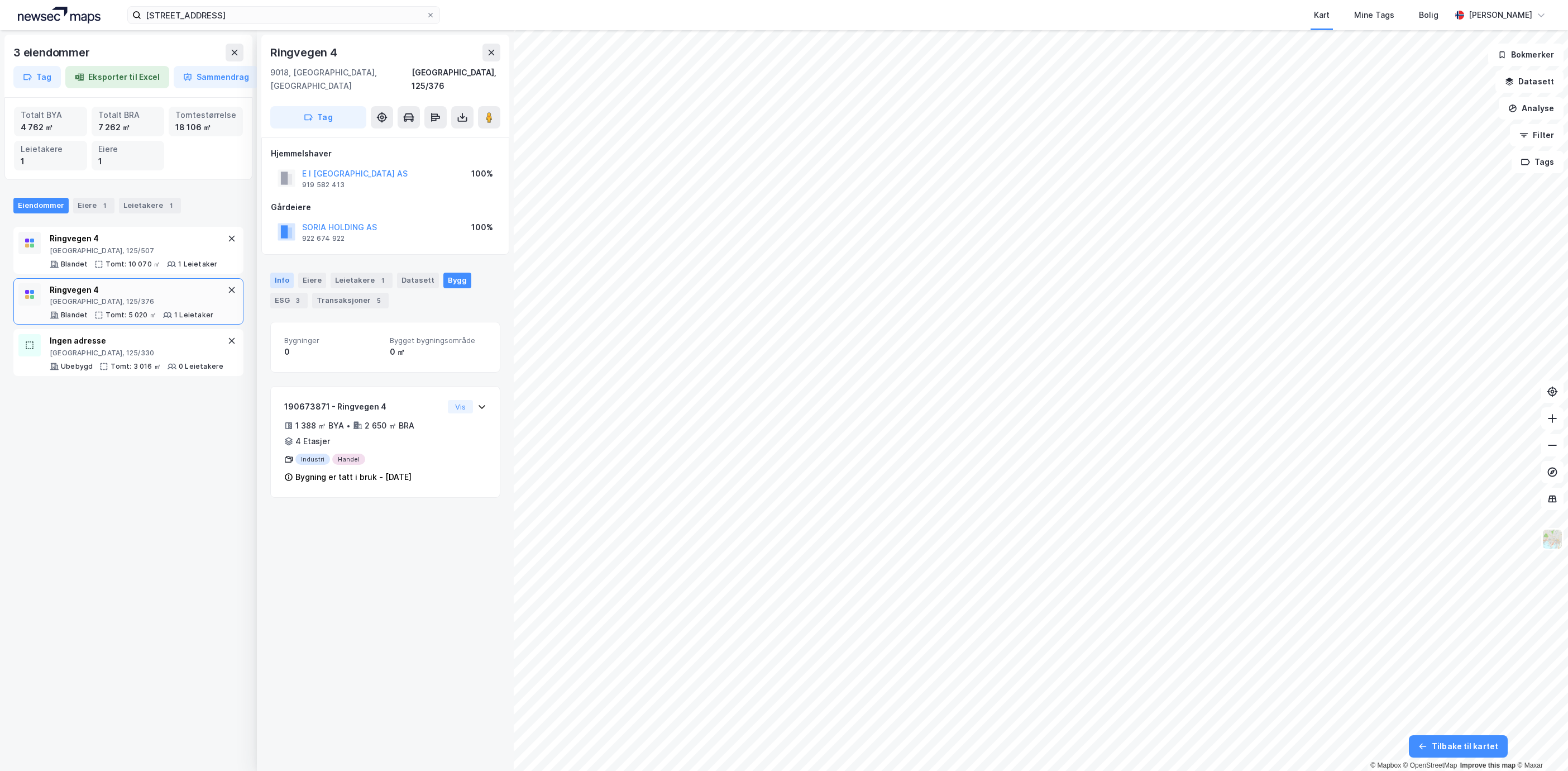
click at [290, 273] on div "Info" at bounding box center [282, 281] width 24 height 16
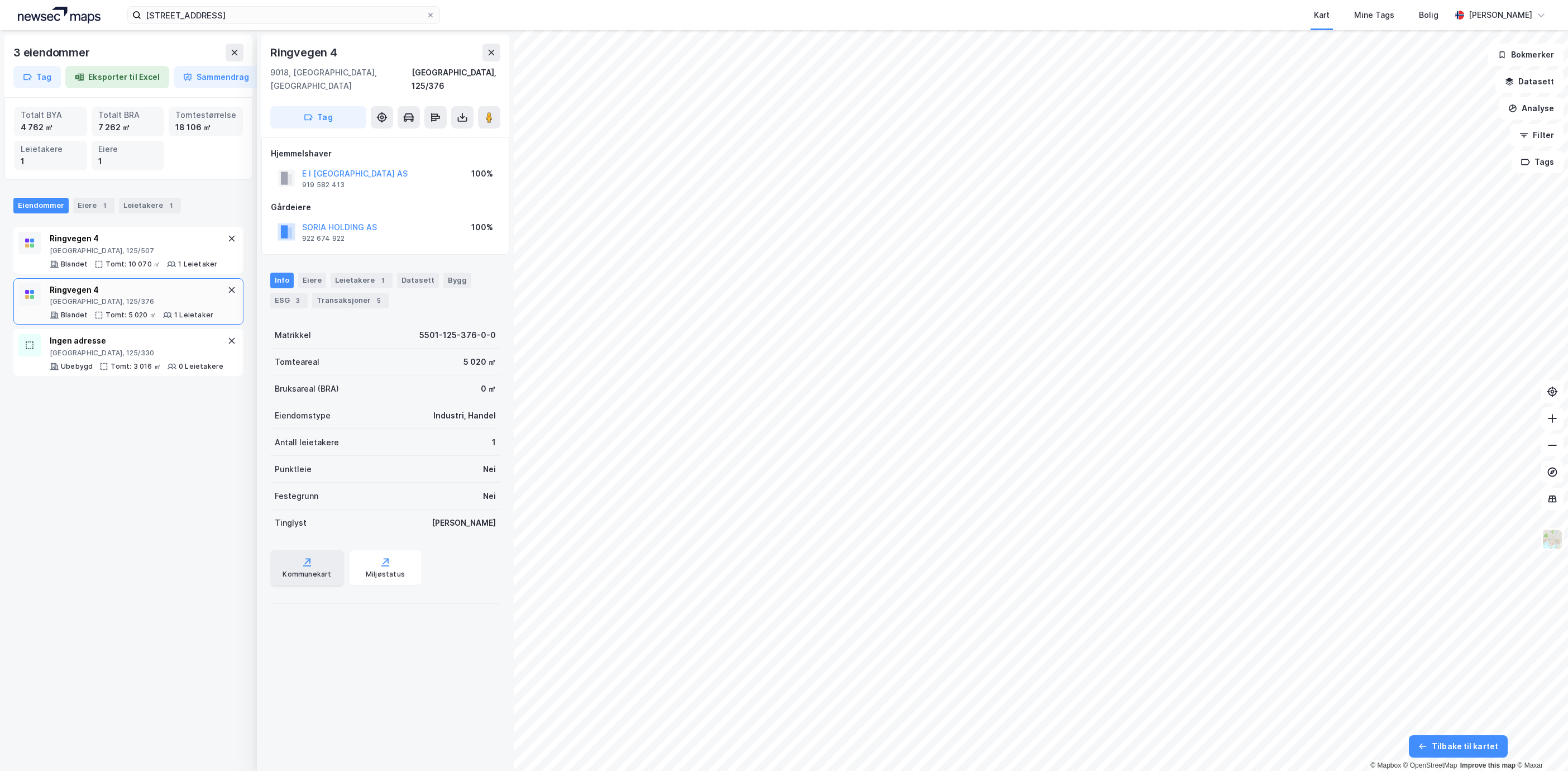
click at [327, 568] on div "Kommunekart" at bounding box center [307, 568] width 74 height 36
click at [288, 293] on div "ESG 3" at bounding box center [289, 301] width 37 height 16
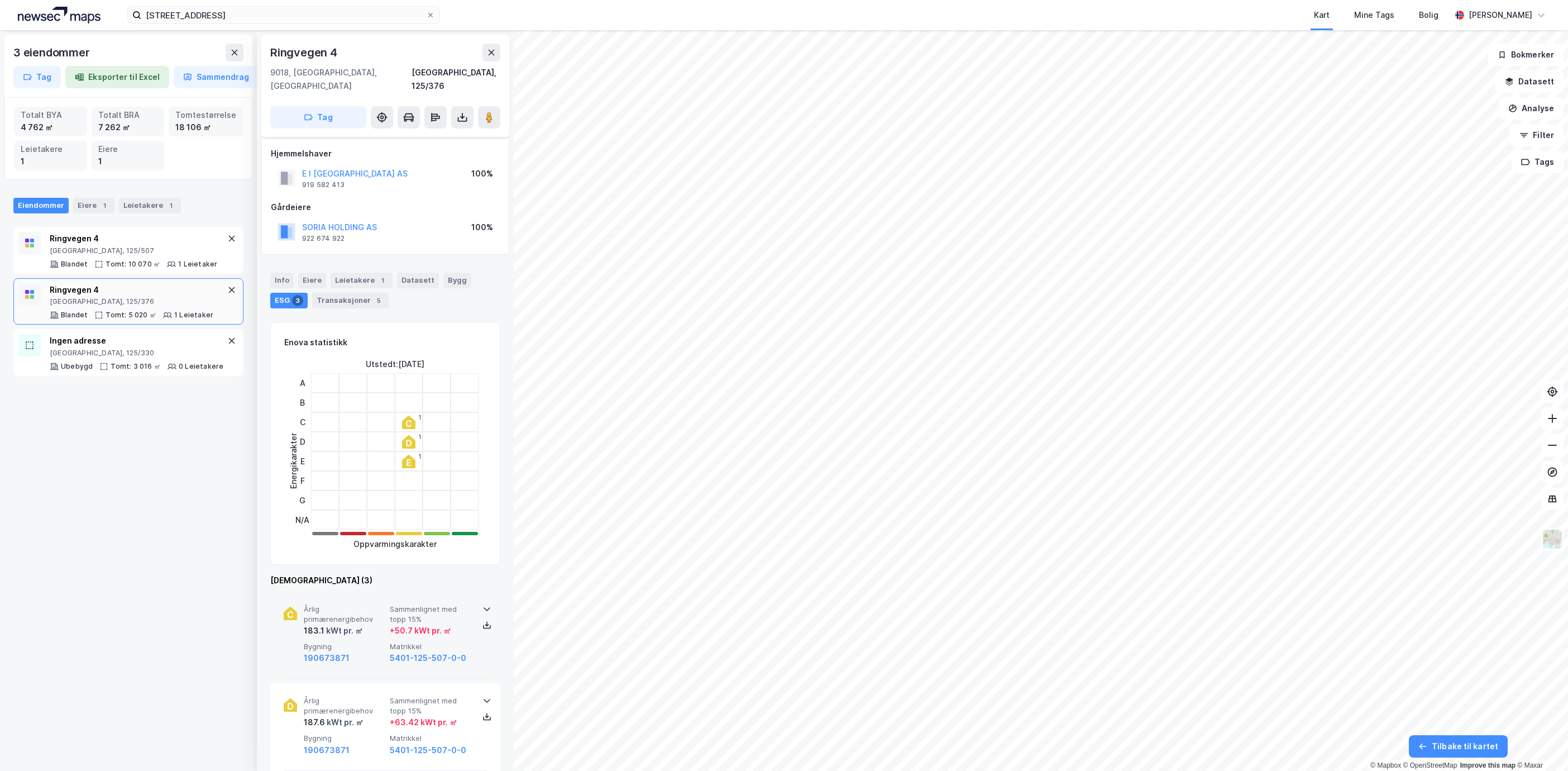
scroll to position [342, 0]
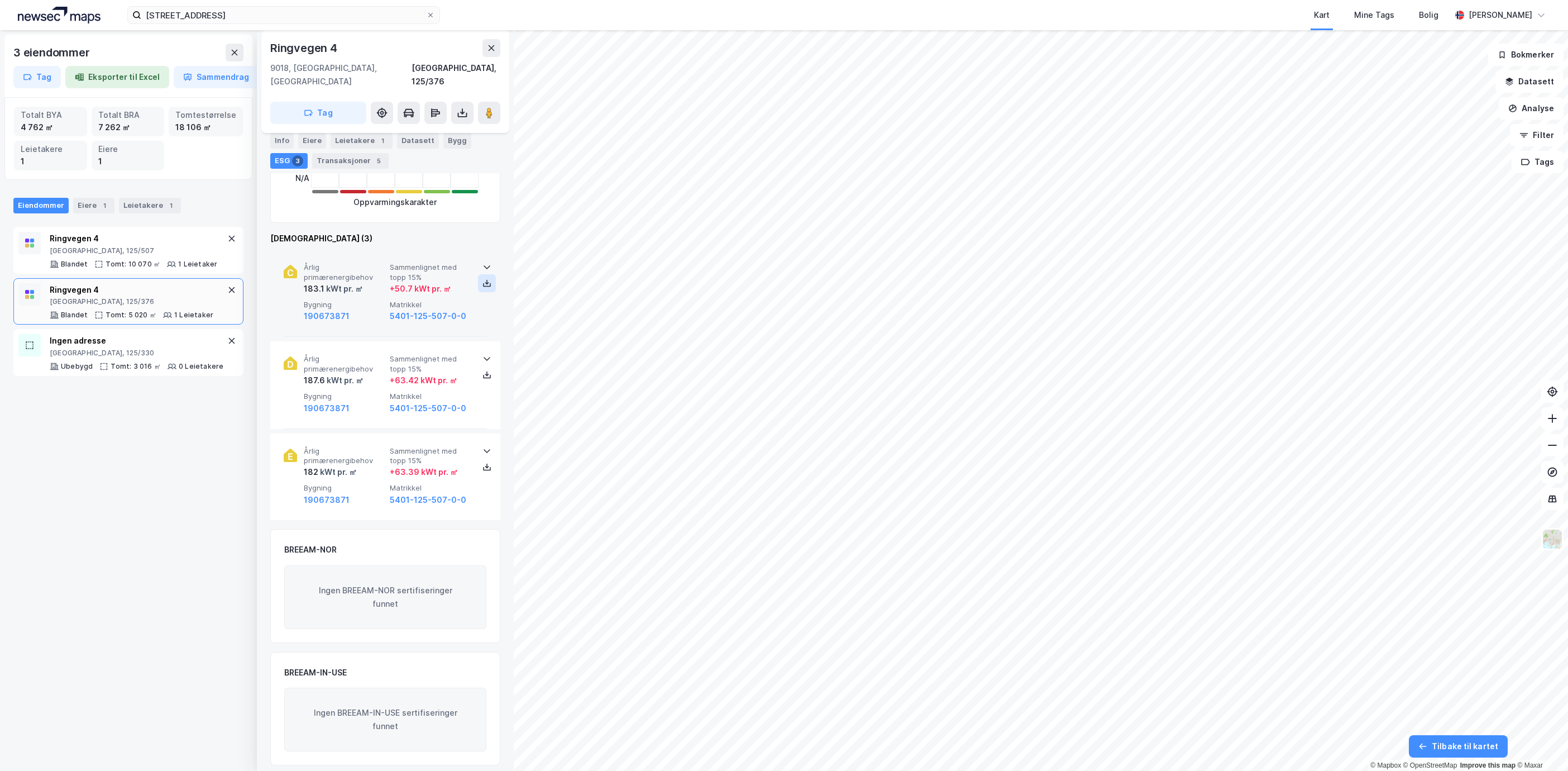
click at [485, 279] on icon at bounding box center [487, 283] width 9 height 9
click at [452, 138] on div "Bygg" at bounding box center [457, 141] width 28 height 16
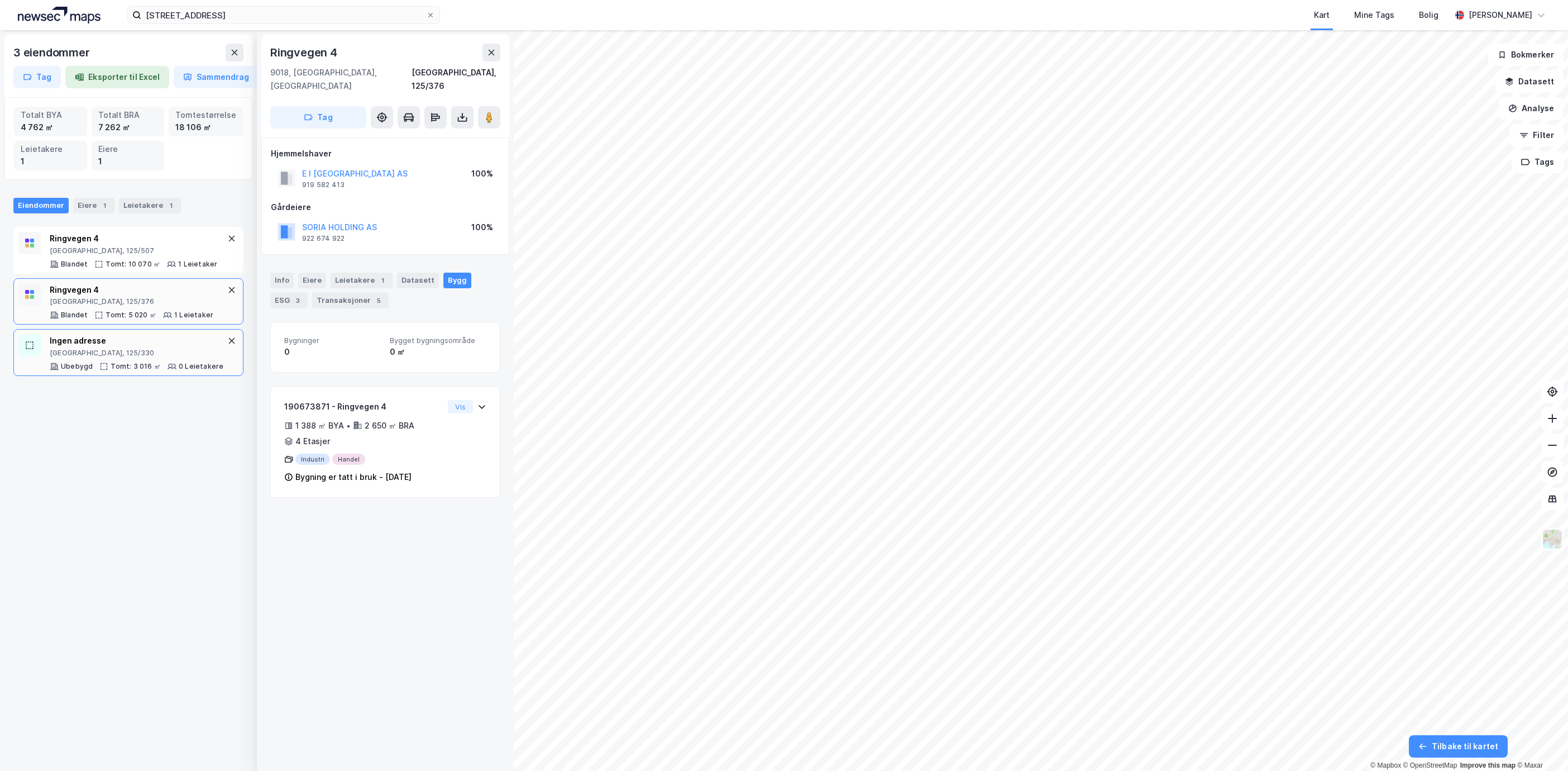
click at [155, 359] on div "Ingen adresse [GEOGRAPHIC_DATA], 125/330 Ubebygd Tomt: 3 016 ㎡ 0 Leietakere" at bounding box center [136, 353] width 173 height 37
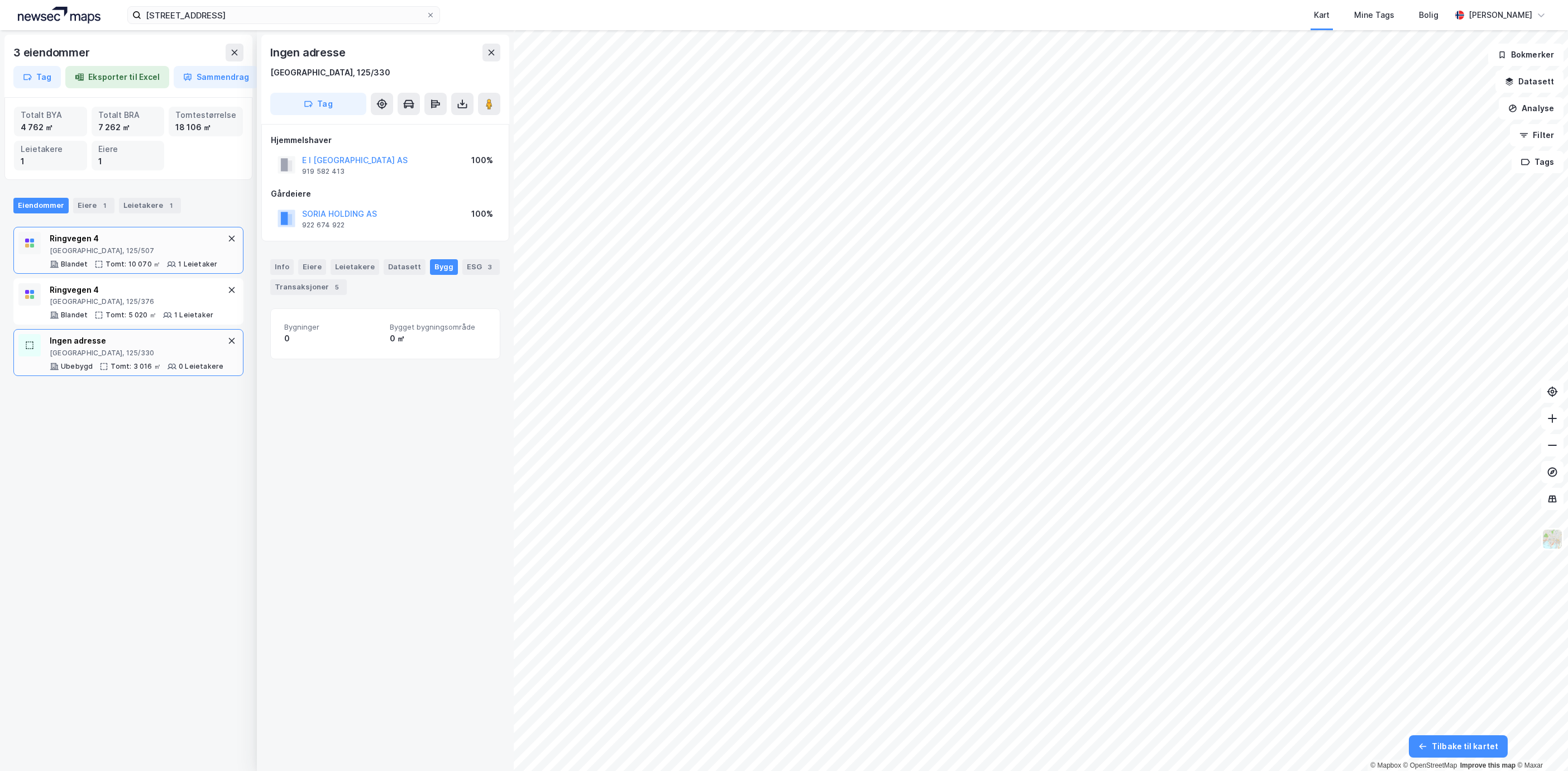
click at [77, 243] on div "Ringvegen 4" at bounding box center [133, 239] width 167 height 13
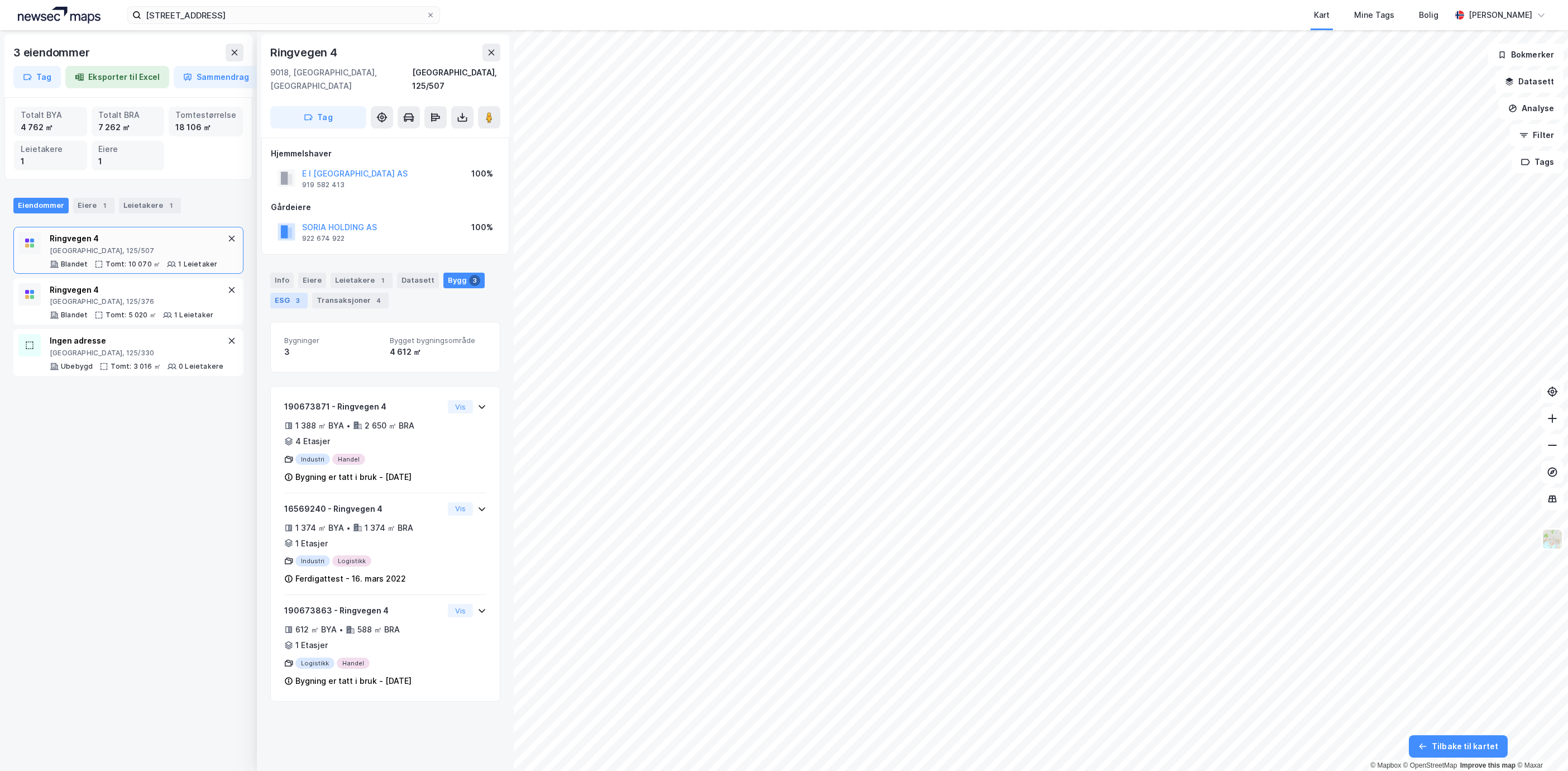
click at [301, 295] on div "3" at bounding box center [298, 300] width 11 height 11
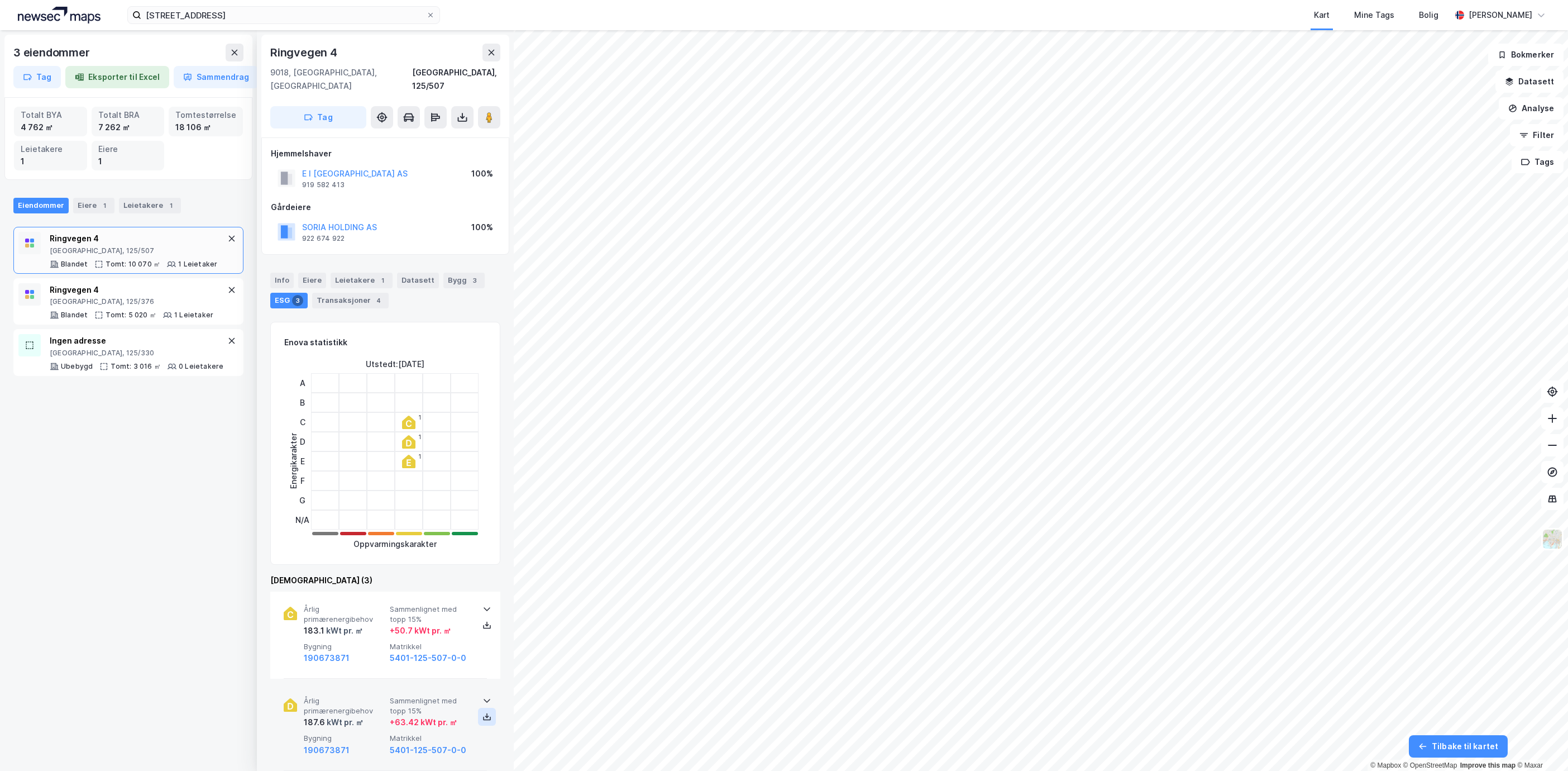
click at [481, 711] on button at bounding box center [486, 716] width 18 height 18
click at [454, 273] on div "Bygg 3" at bounding box center [464, 281] width 41 height 16
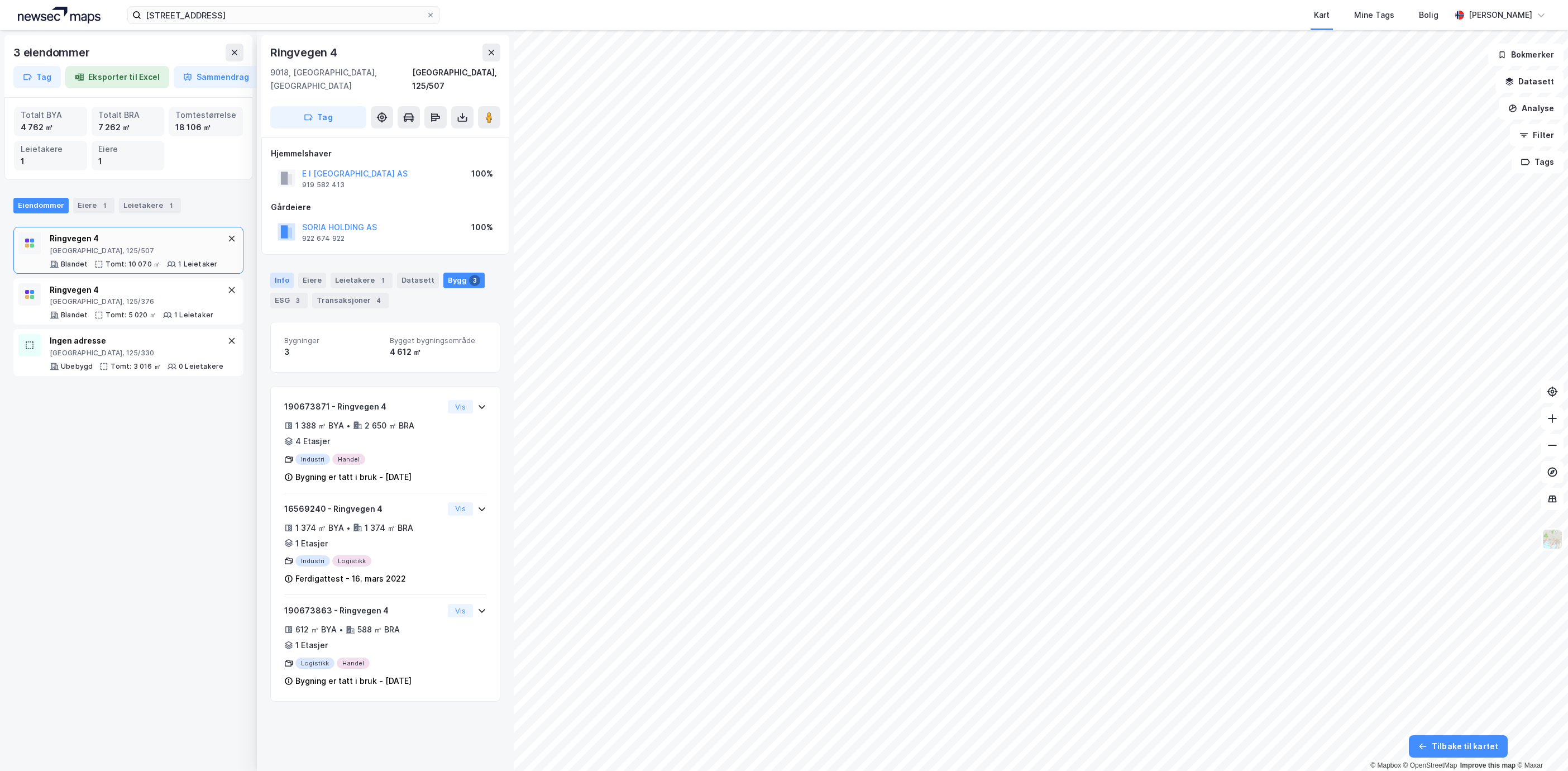
click at [281, 273] on div "Info" at bounding box center [282, 281] width 24 height 16
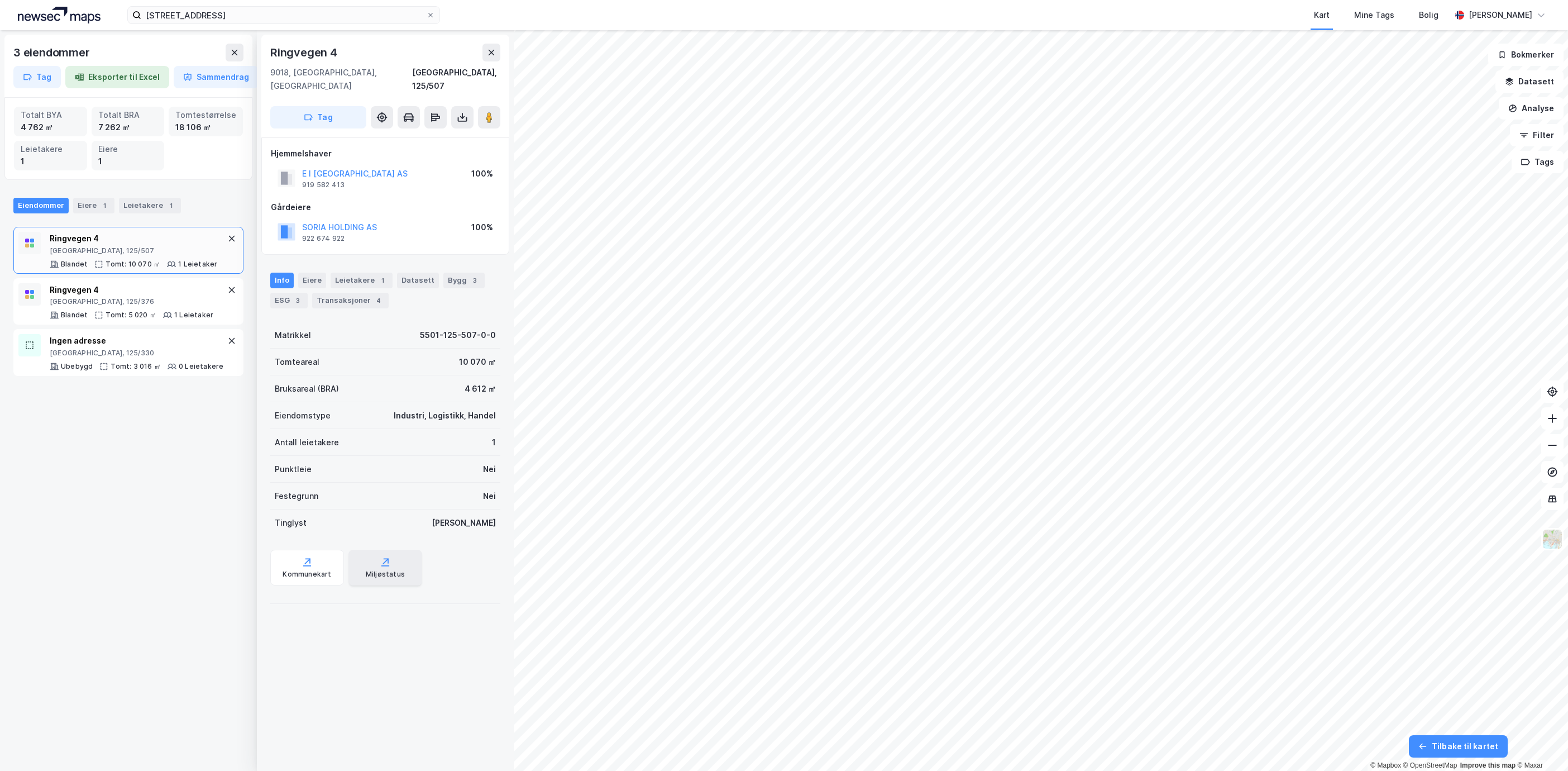
click at [379, 555] on div "Miljøstatus" at bounding box center [385, 568] width 74 height 36
click at [1555, 114] on button "Analyse" at bounding box center [1531, 108] width 65 height 23
click at [1415, 127] on div "Tegn område" at bounding box center [1434, 132] width 97 height 10
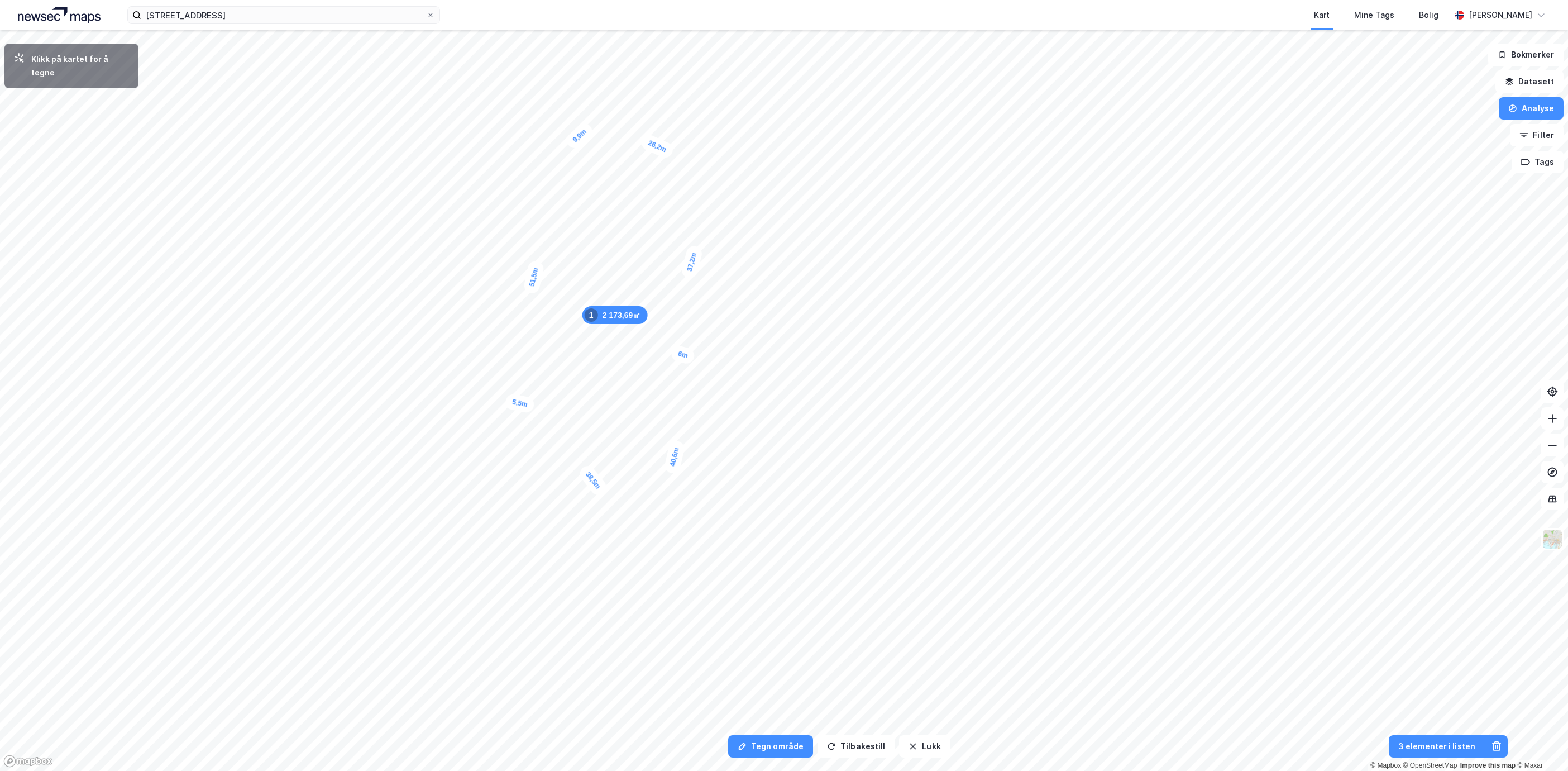
click at [533, 404] on div "5,5m" at bounding box center [519, 404] width 31 height 21
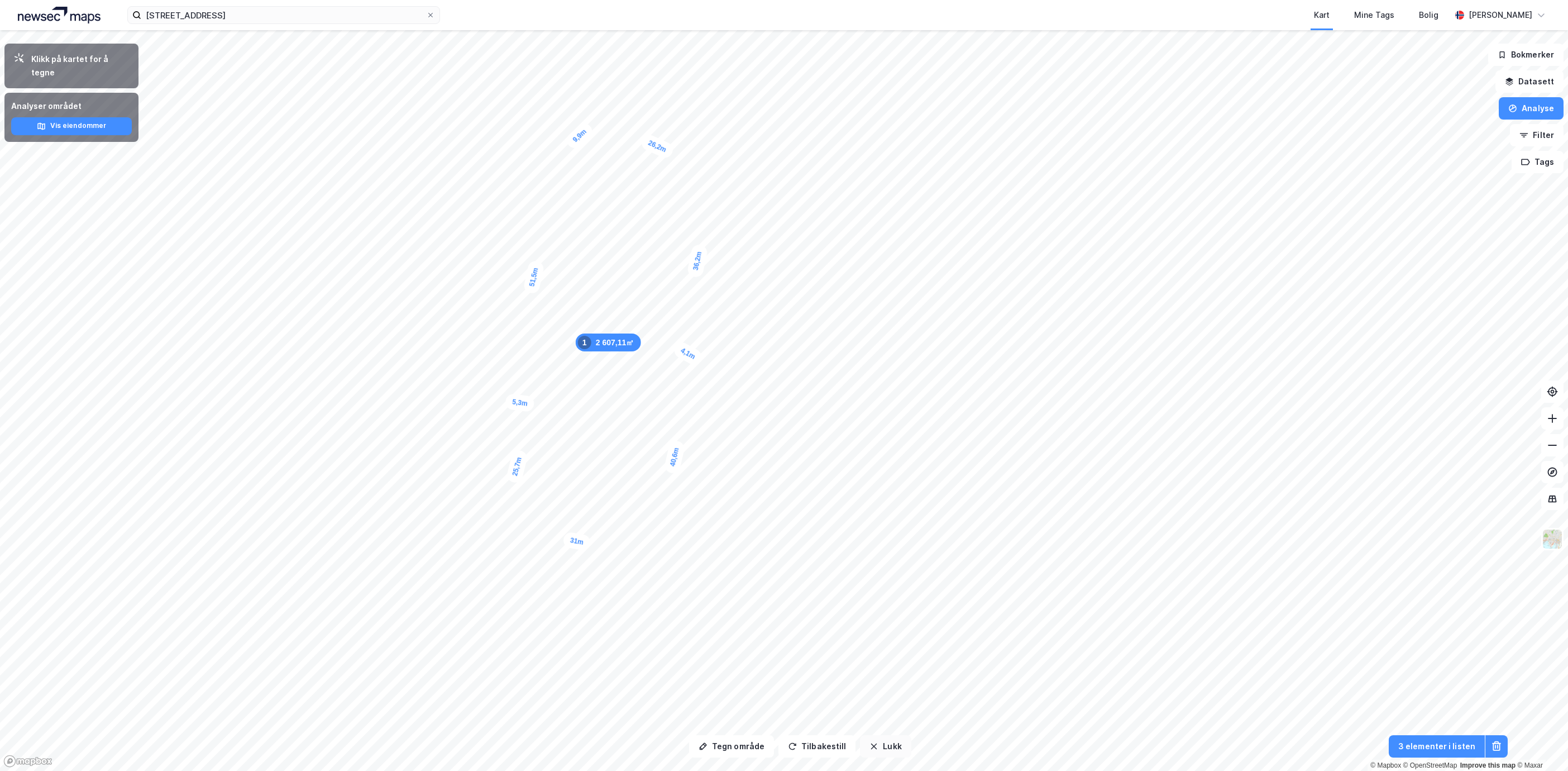
click at [883, 752] on button "Lukk" at bounding box center [885, 746] width 51 height 23
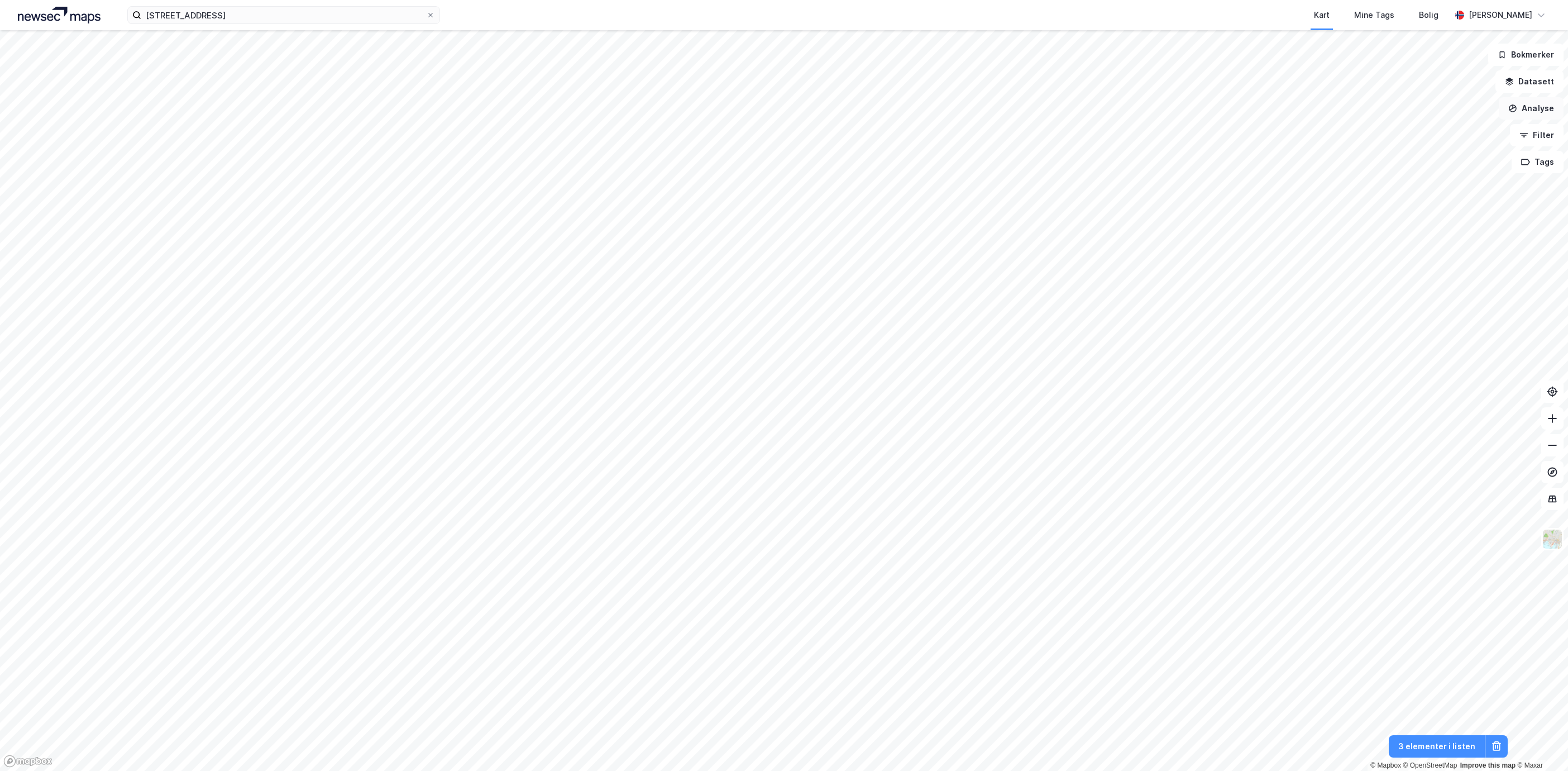
click at [1559, 111] on button "Analyse" at bounding box center [1531, 108] width 65 height 23
click at [1421, 127] on div "Tegn område" at bounding box center [1434, 132] width 97 height 10
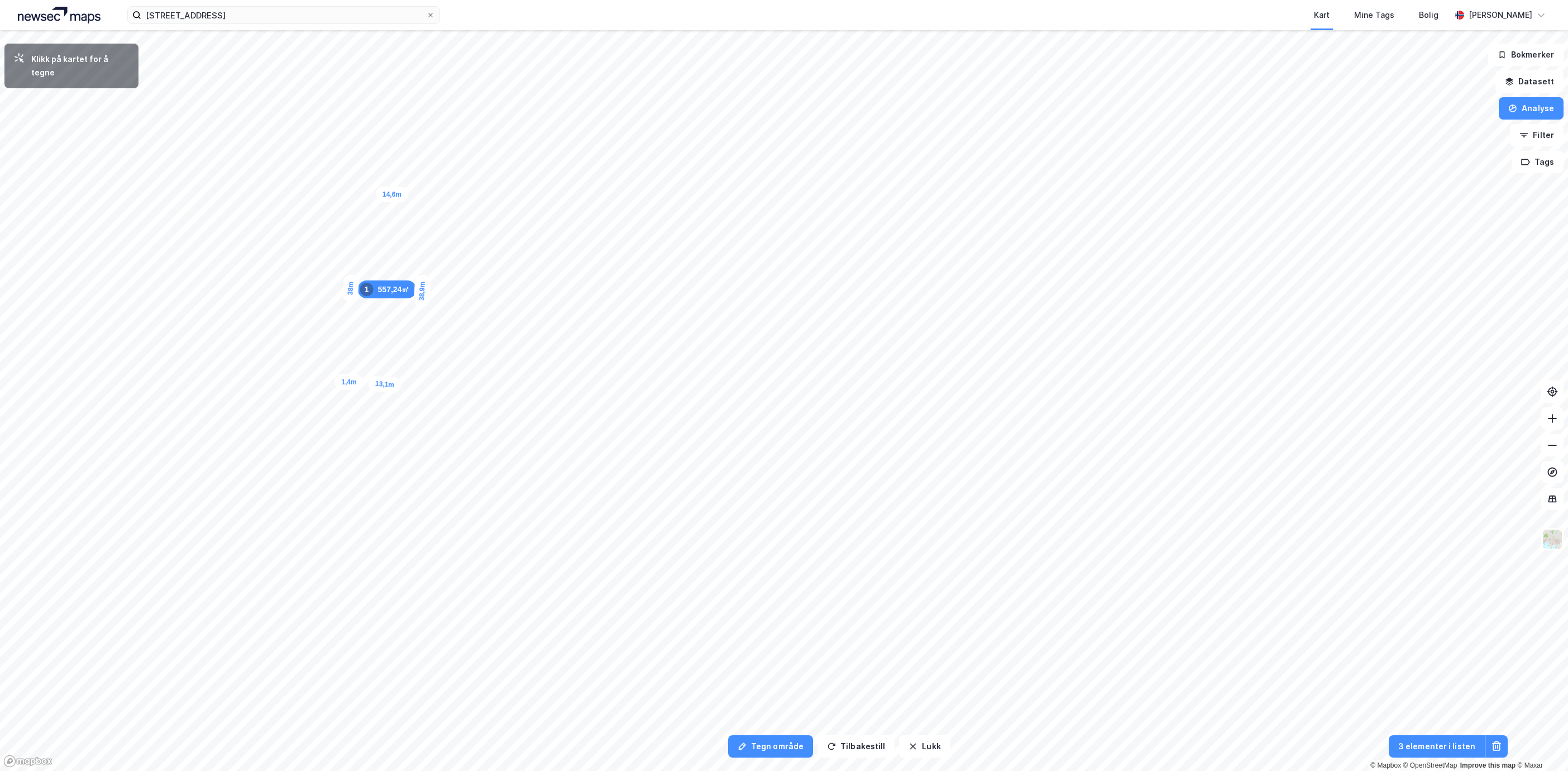
click at [346, 382] on div "1,4m" at bounding box center [349, 382] width 29 height 16
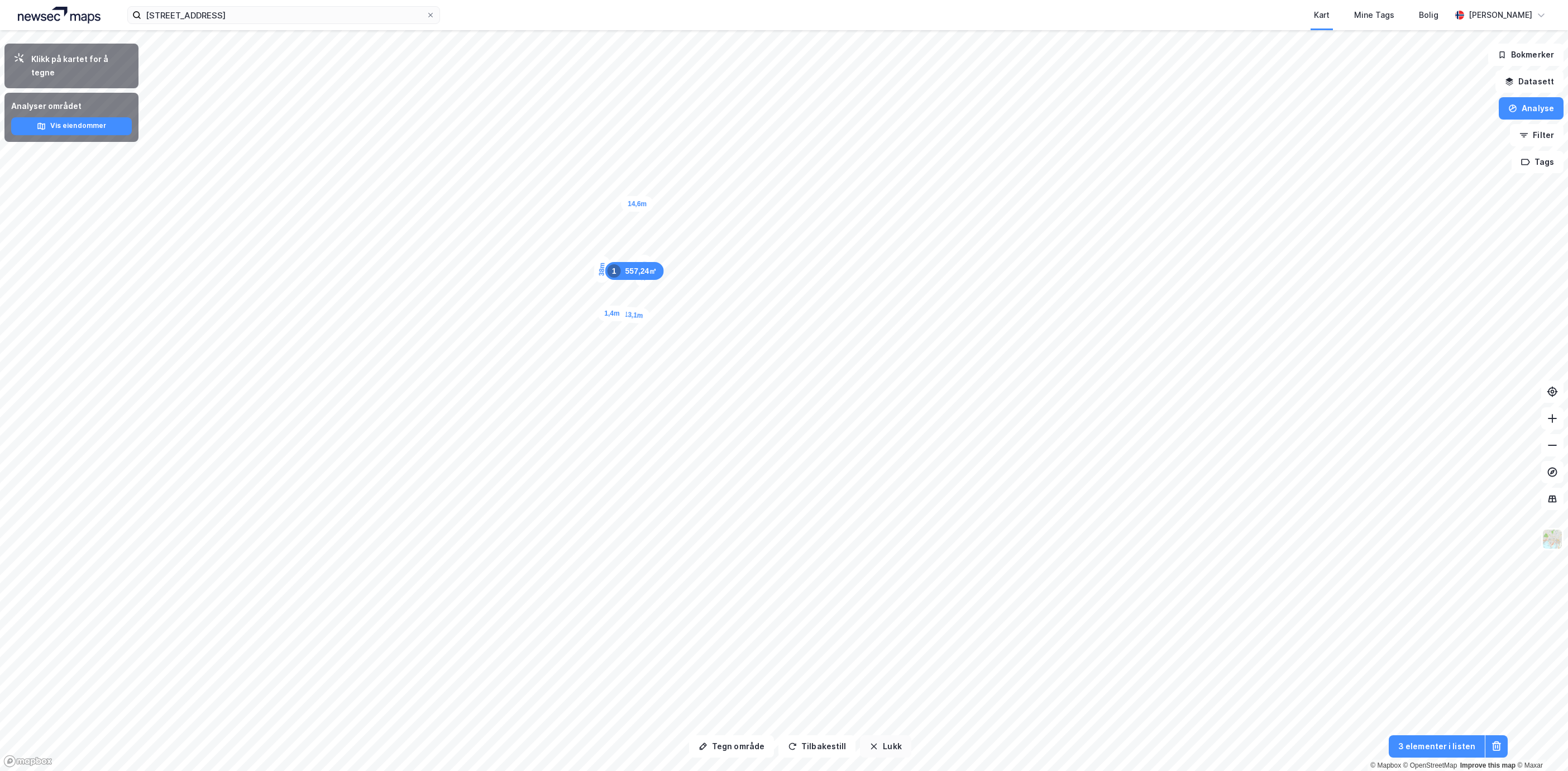
click at [892, 753] on button "Lukk" at bounding box center [885, 746] width 51 height 23
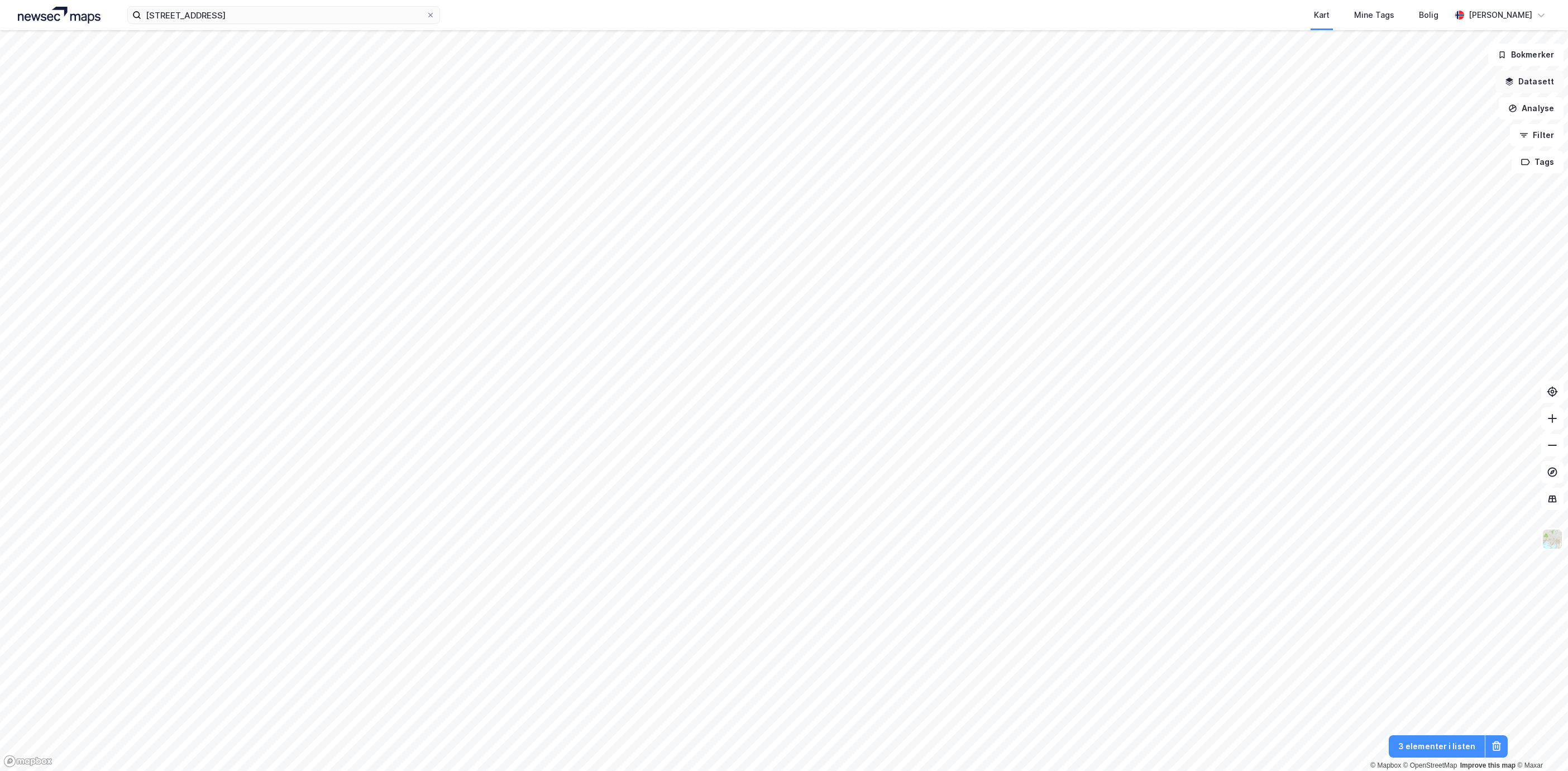
click at [1545, 81] on button "Datasett" at bounding box center [1530, 82] width 68 height 23
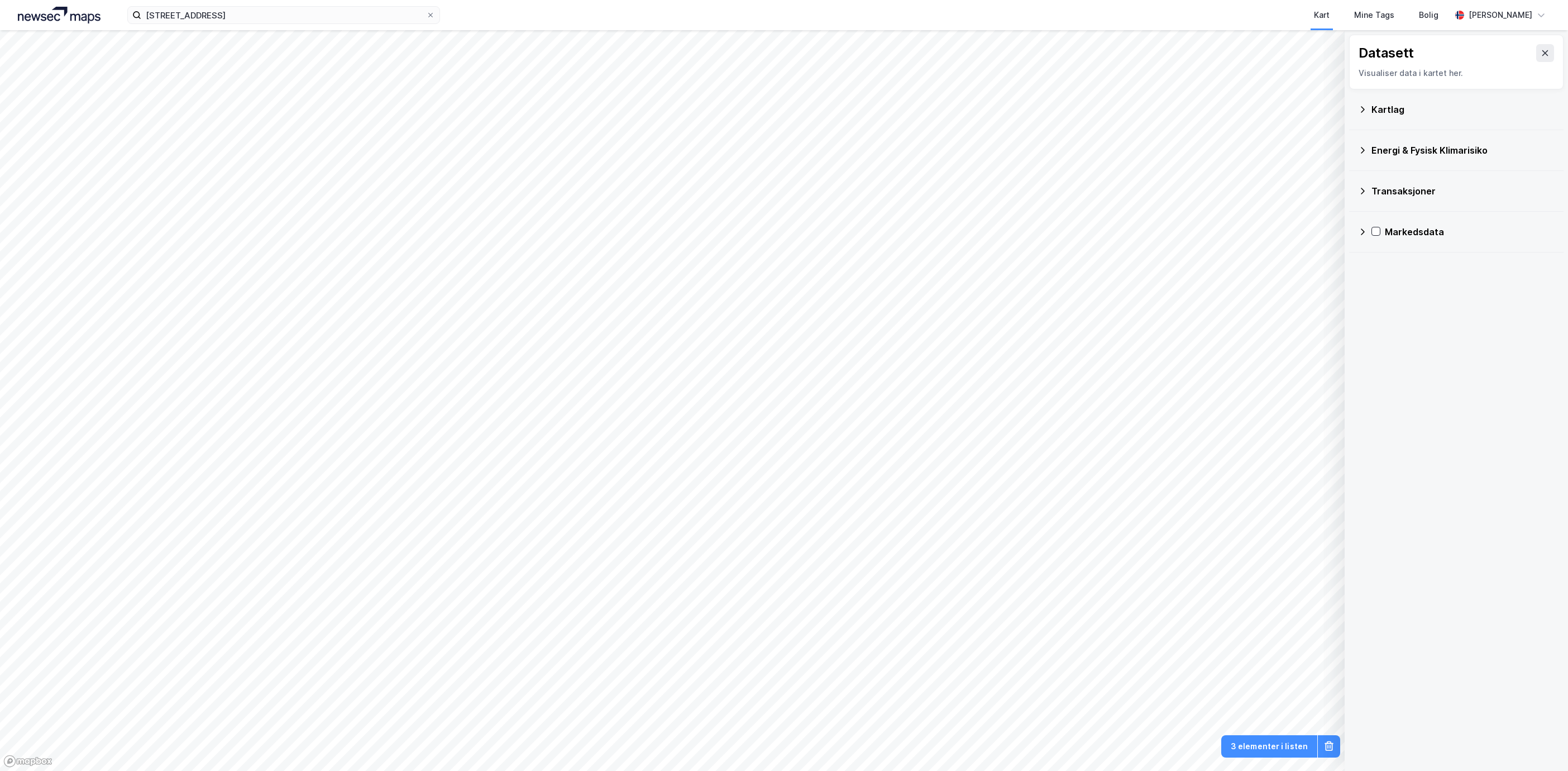
click at [1545, 49] on div "Datasett Visualiser data i kartet her." at bounding box center [1456, 62] width 214 height 55
click at [1536, 46] on button at bounding box center [1545, 52] width 18 height 18
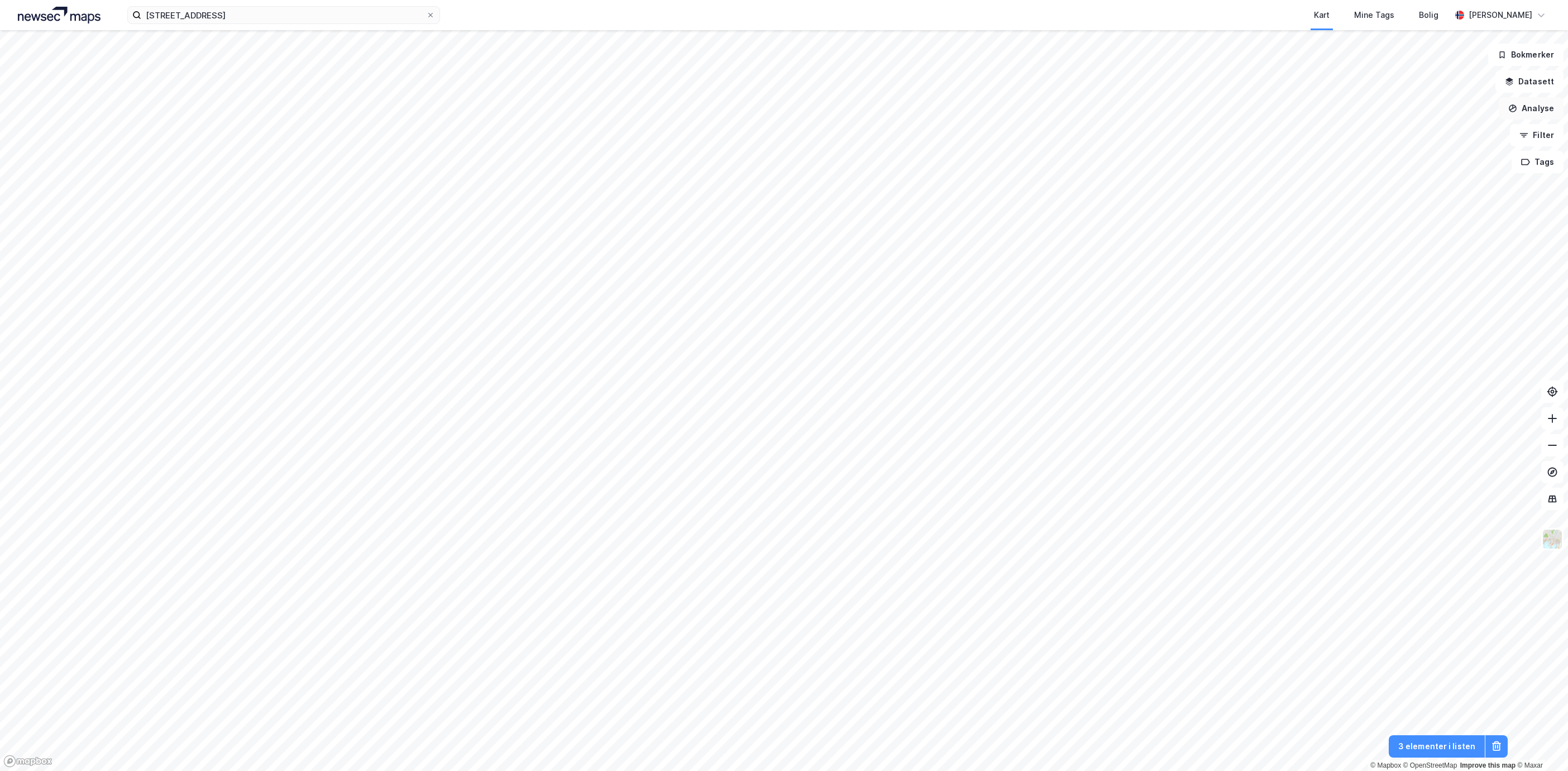
click at [1528, 111] on button "Analyse" at bounding box center [1531, 108] width 65 height 23
click at [1430, 130] on div "Tegn område" at bounding box center [1434, 132] width 97 height 10
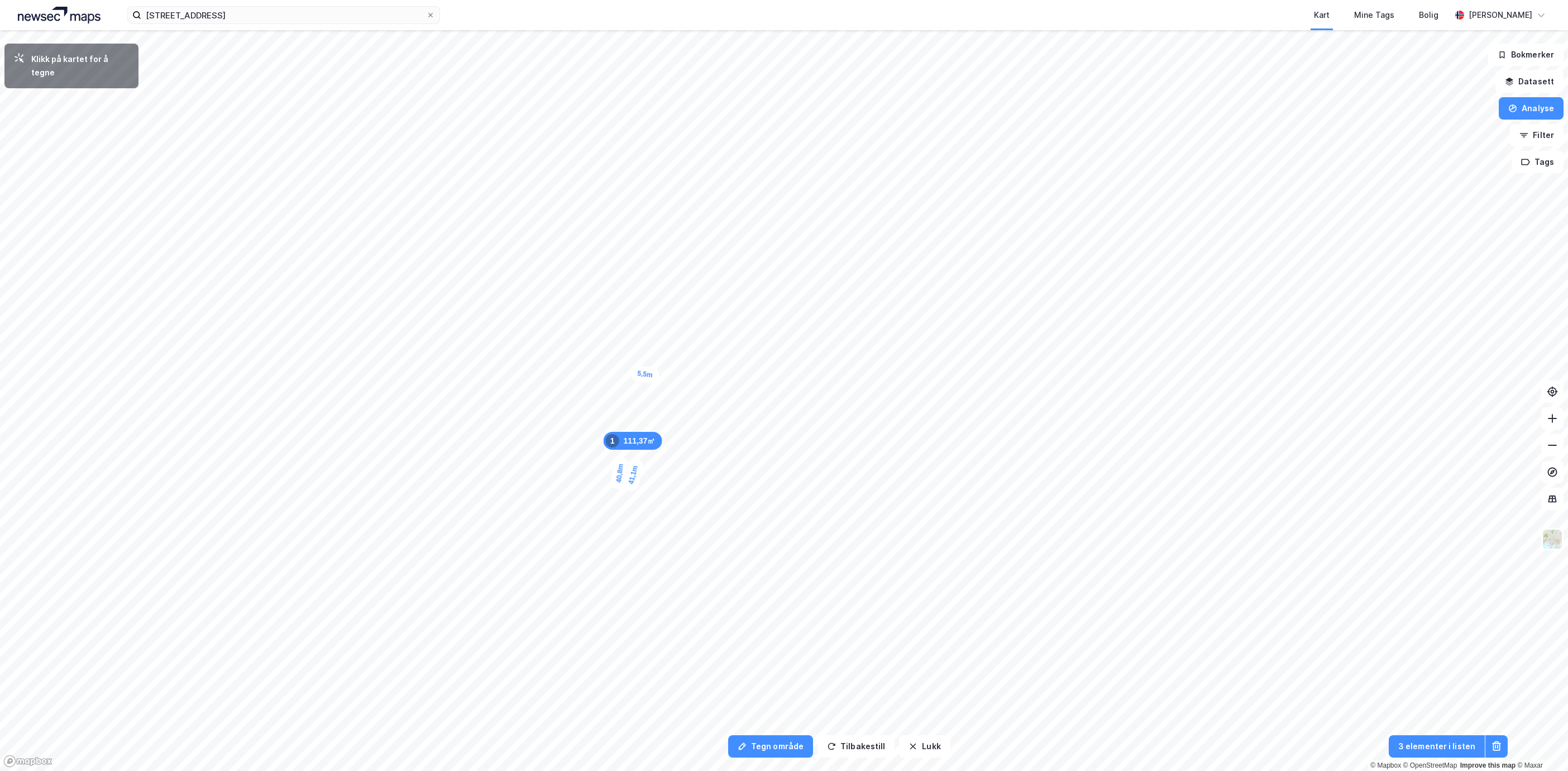
click at [632, 373] on div "5,5m" at bounding box center [645, 374] width 30 height 19
click at [488, 421] on div "4,8m" at bounding box center [476, 420] width 30 height 18
